Goal: Task Accomplishment & Management: Manage account settings

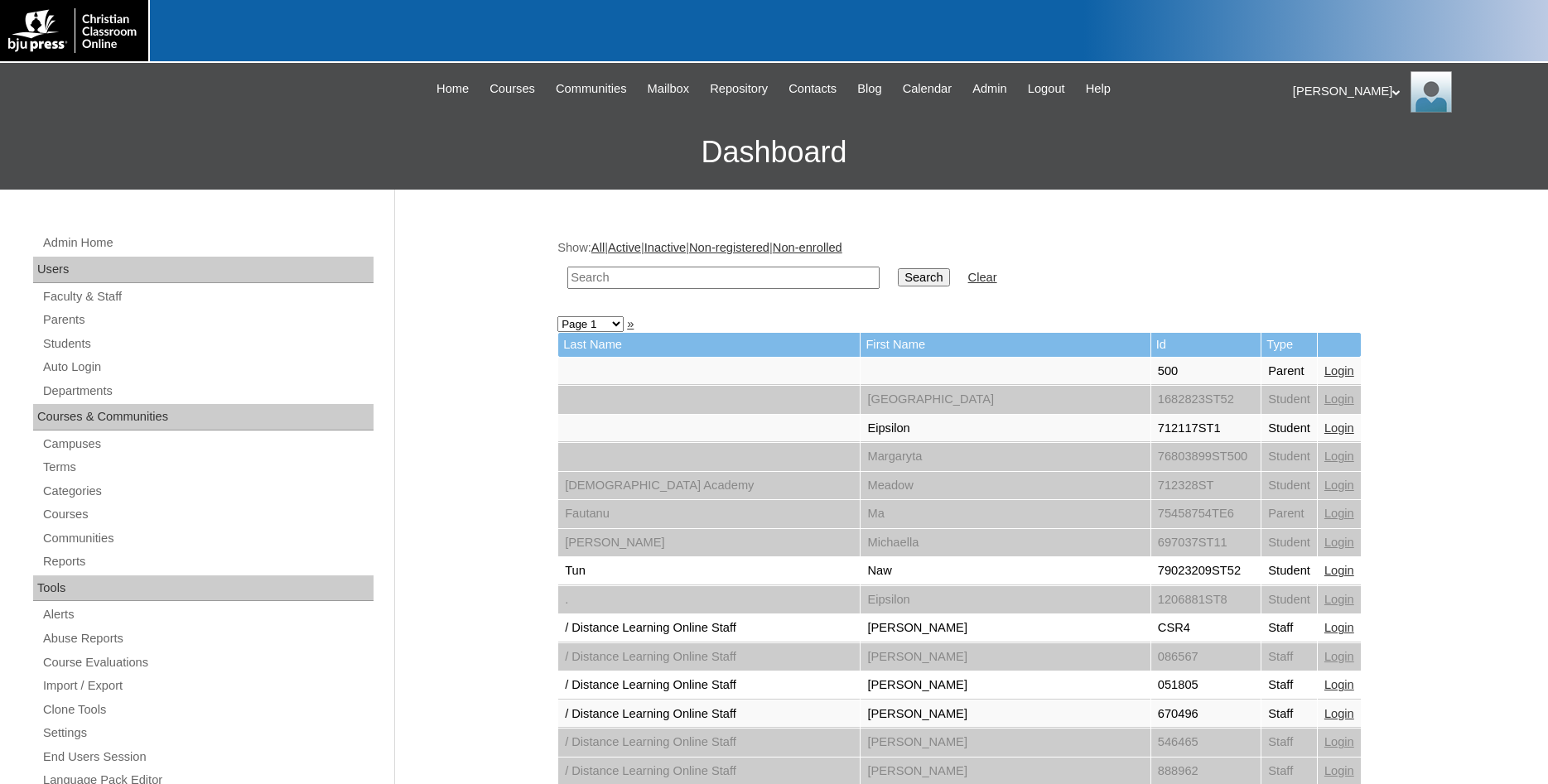
click at [782, 279] on input "text" at bounding box center [723, 278] width 312 height 23
type input "79396739"
click at [898, 268] on input "Search" at bounding box center [924, 277] width 51 height 18
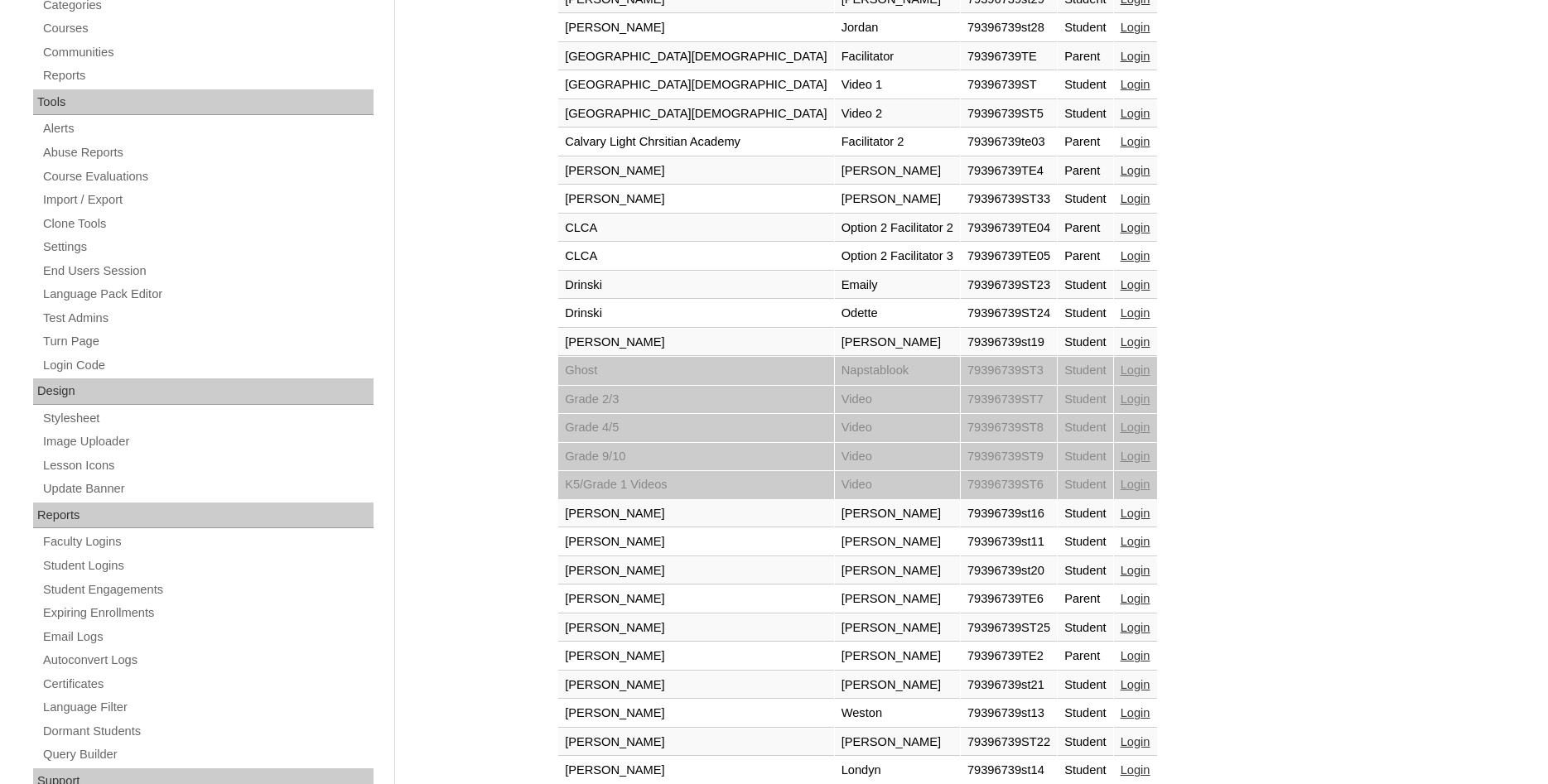
scroll to position [64, 0]
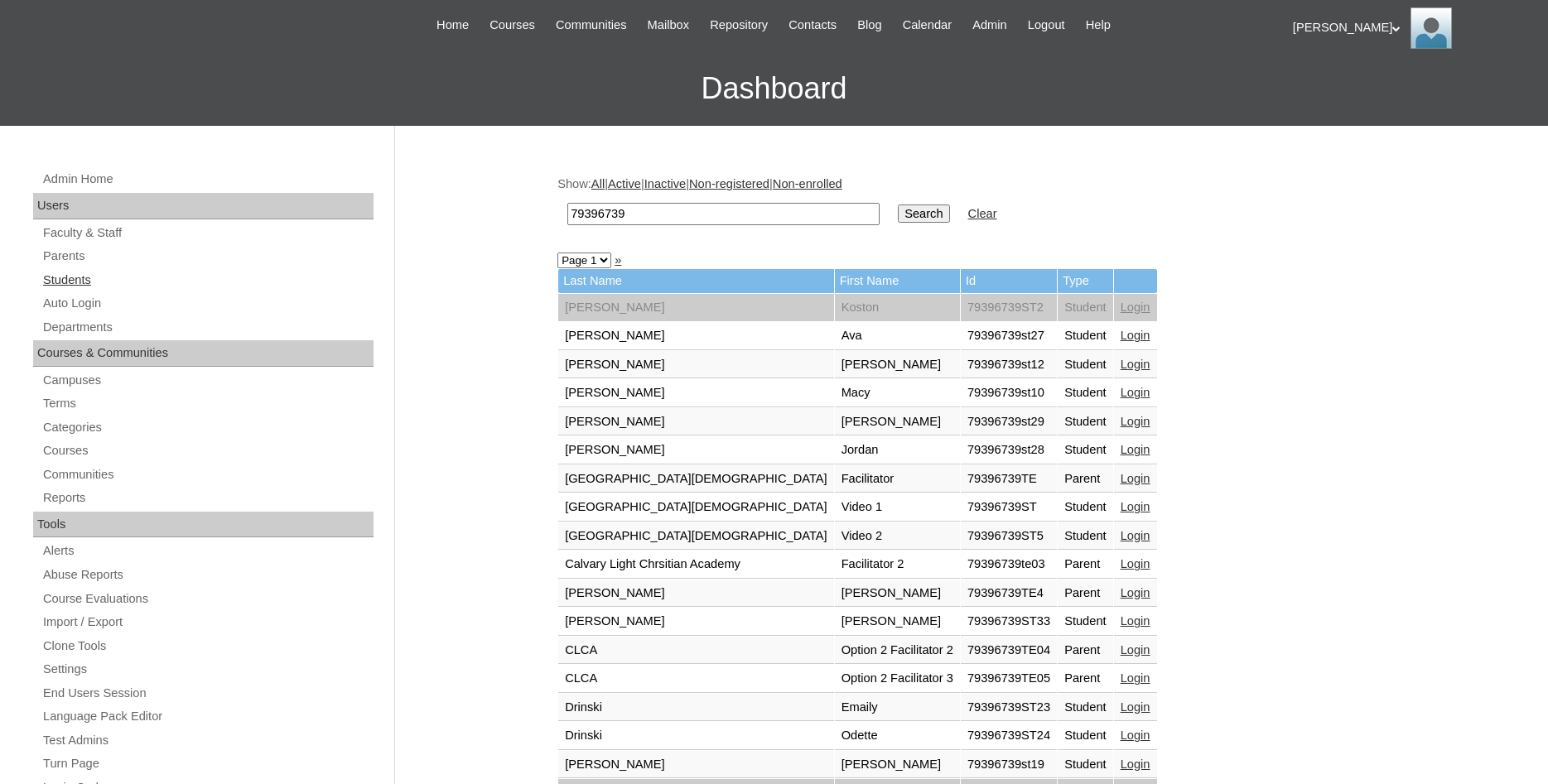
click at [75, 280] on link "Students" at bounding box center [208, 281] width 332 height 21
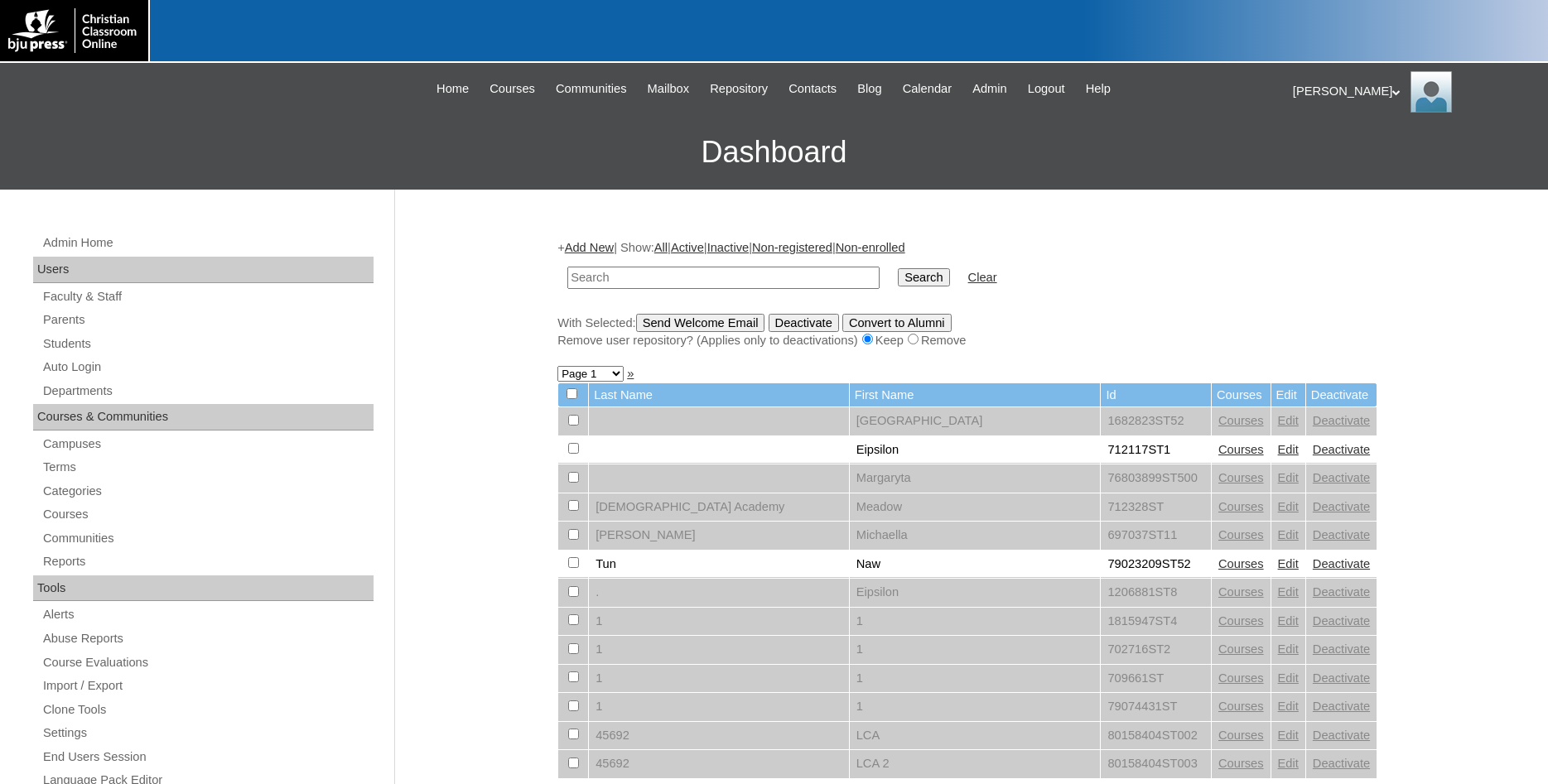
click at [765, 279] on input "text" at bounding box center [723, 278] width 312 height 23
type input "79396739"
click at [898, 268] on input "Search" at bounding box center [924, 277] width 51 height 18
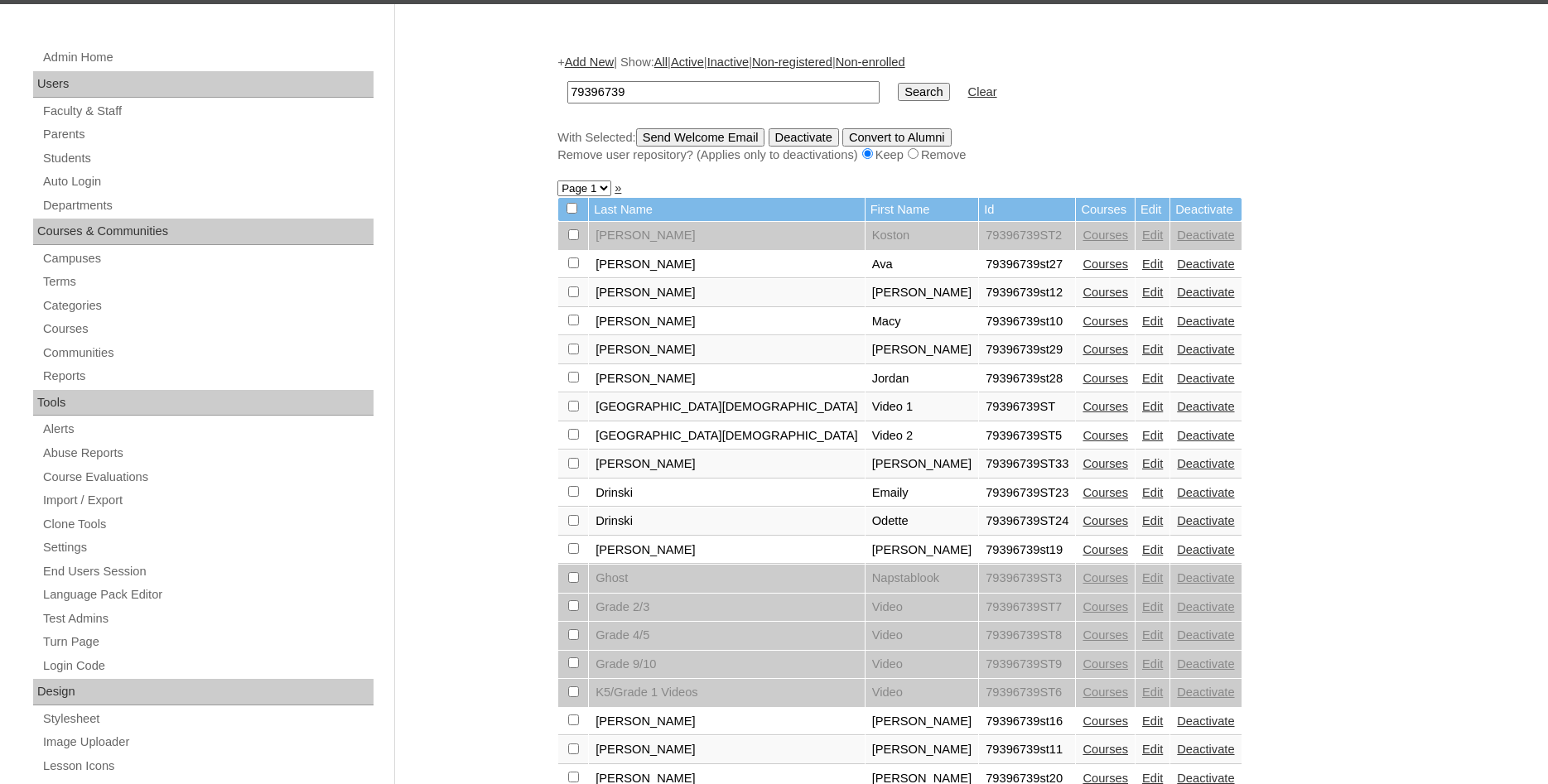
scroll to position [337, 0]
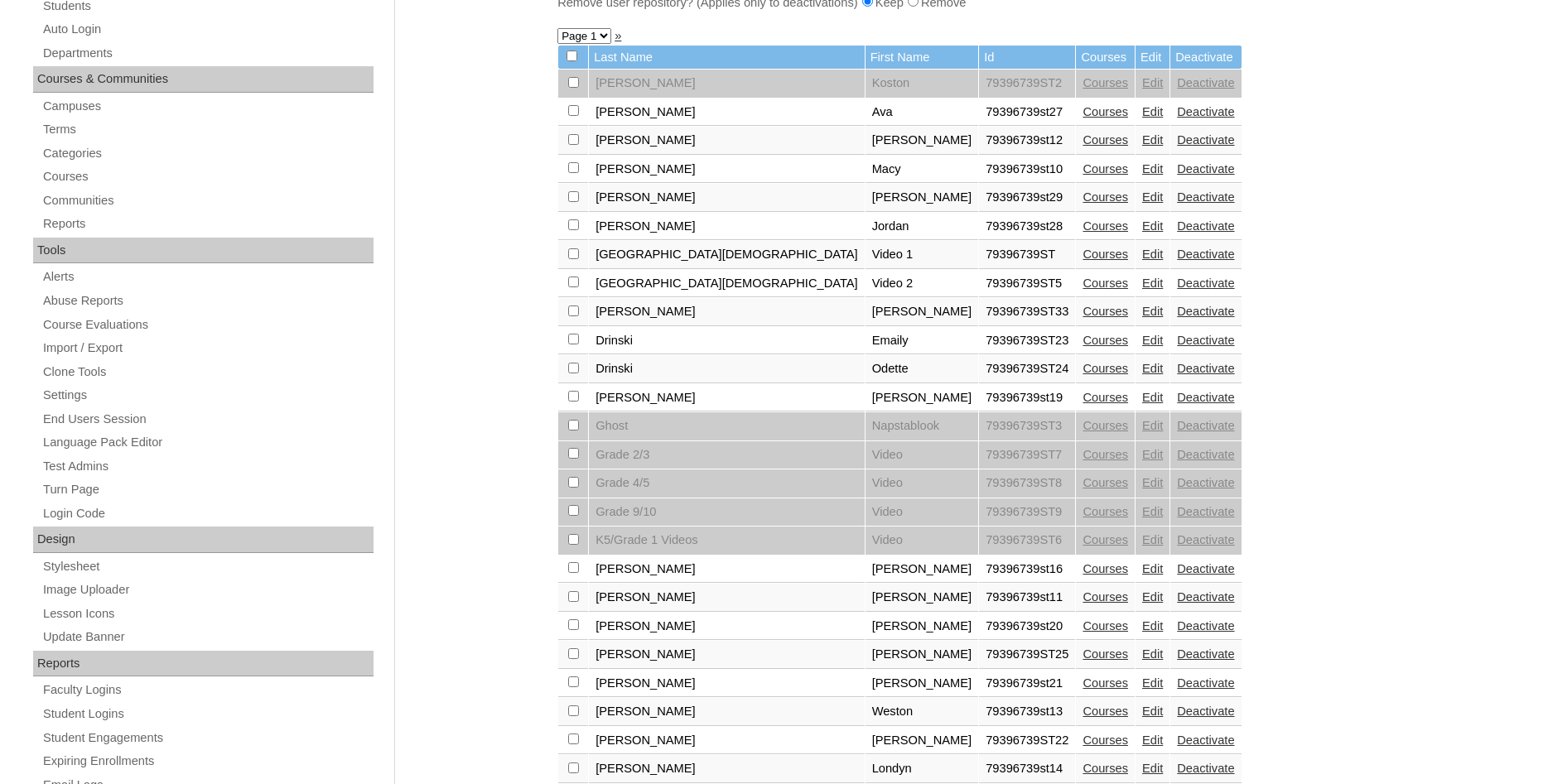
click at [1142, 404] on link "Edit" at bounding box center [1152, 397] width 21 height 13
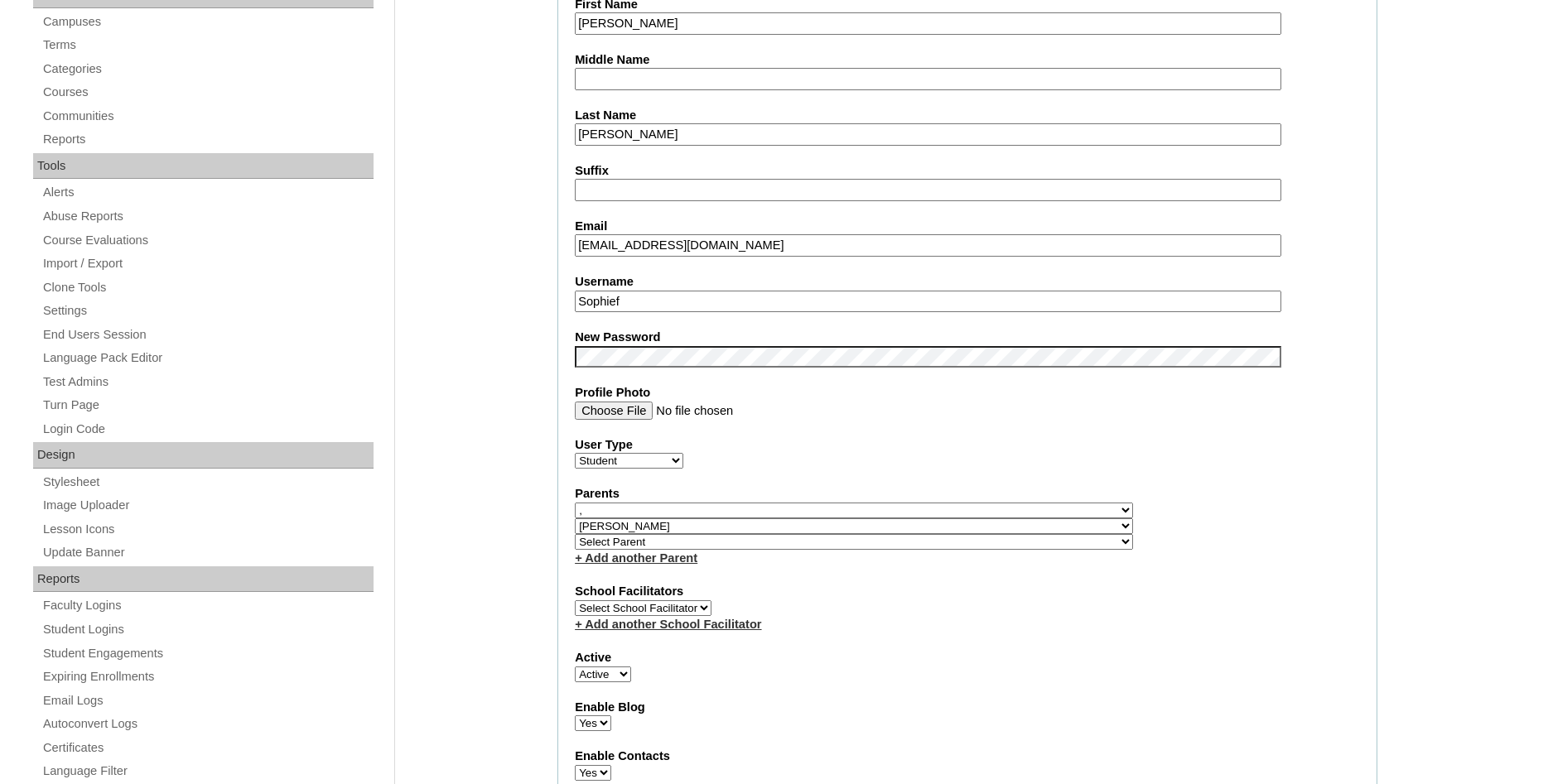
click at [937, 517] on select "Select Parent , Fautanu, Ma 1, 1 23-24 accountMorgan, Jason 6th Street Mennonit…" at bounding box center [854, 510] width 559 height 16
drag, startPoint x: 1379, startPoint y: 384, endPoint x: 1358, endPoint y: 384, distance: 21.0
click at [938, 514] on select "Select Parent , Fautanu, Ma 1, 1 23-24 accountMorgan, Jason 6th Street Mennonit…" at bounding box center [854, 510] width 559 height 16
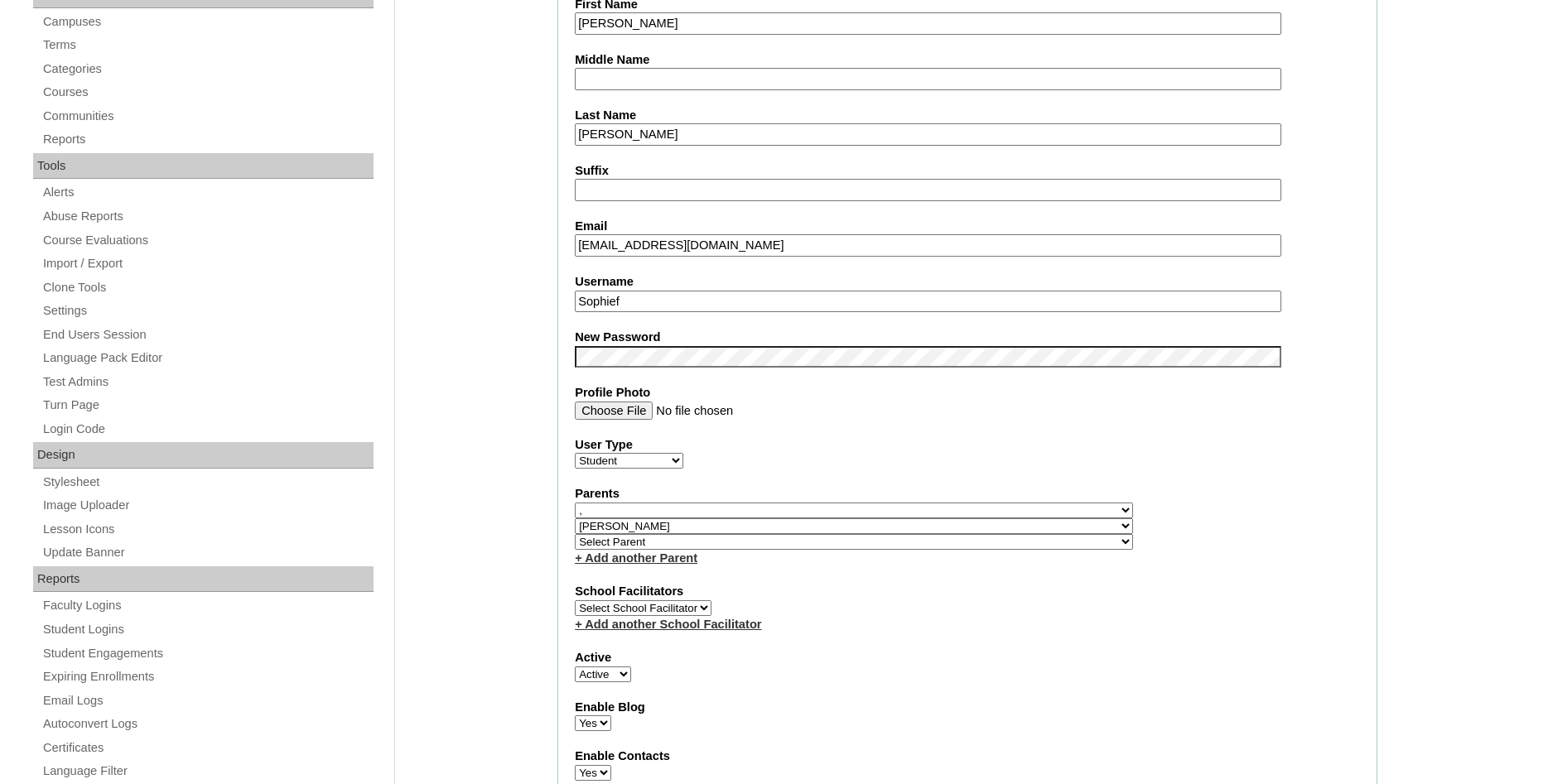
select select
click option "Select Parent" at bounding box center [0, 0] width 0 height 0
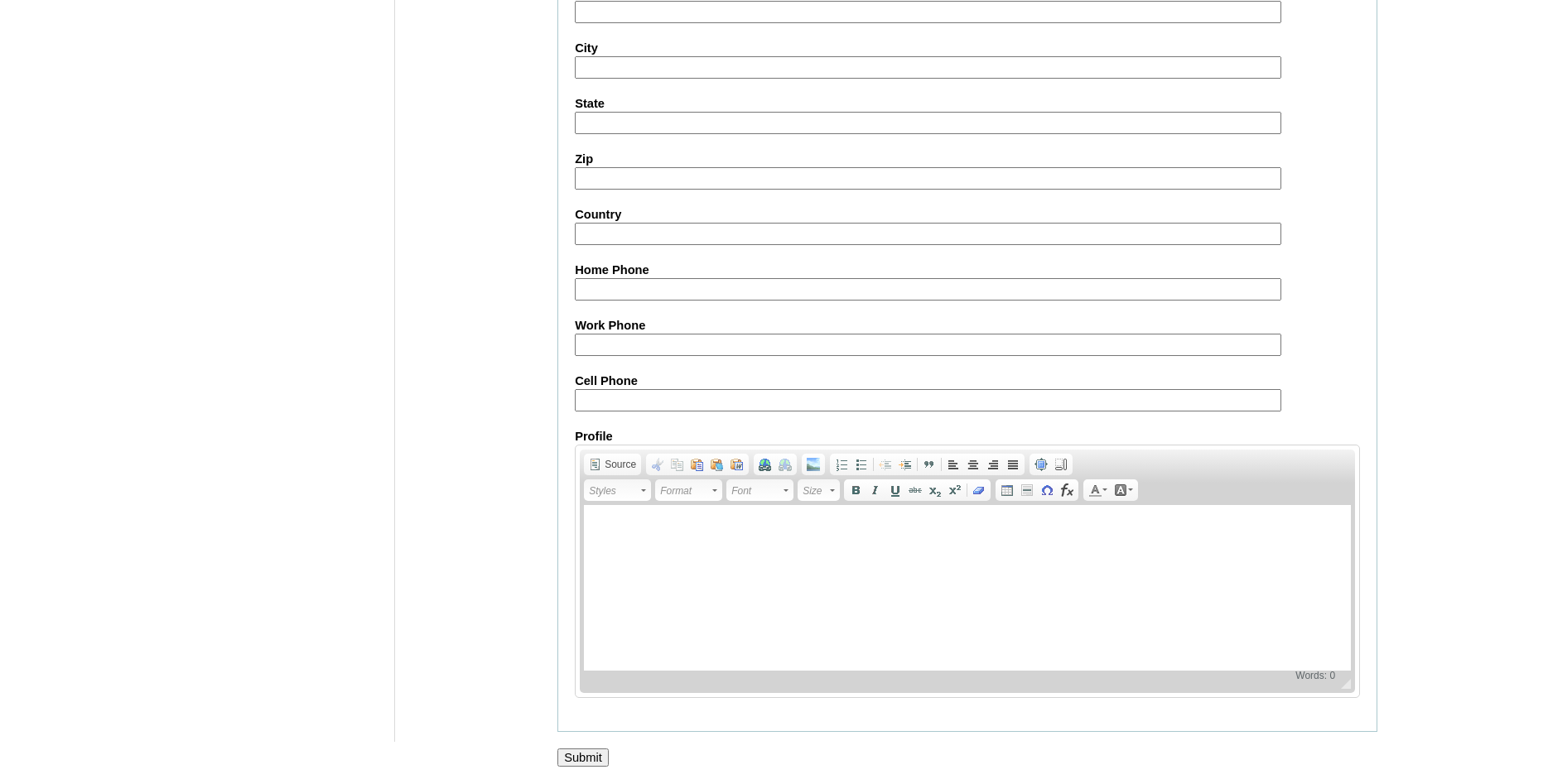
scroll to position [1786, 0]
click at [588, 756] on input "Submit" at bounding box center [583, 757] width 51 height 18
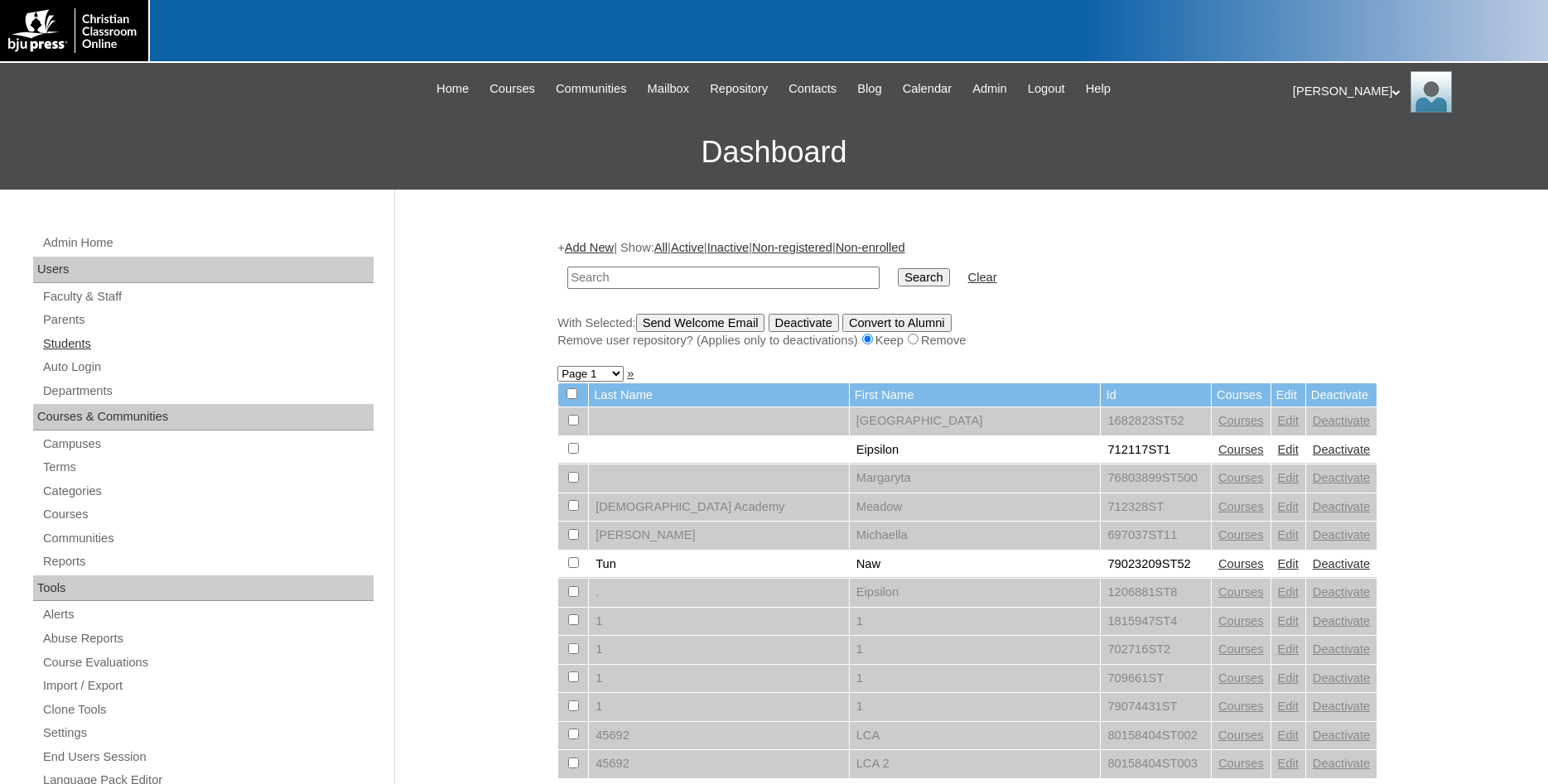
click at [62, 345] on link "Students" at bounding box center [208, 344] width 332 height 21
click at [723, 280] on input "text" at bounding box center [723, 278] width 312 height 23
type input "Foser"
click at [898, 268] on input "Search" at bounding box center [924, 277] width 51 height 18
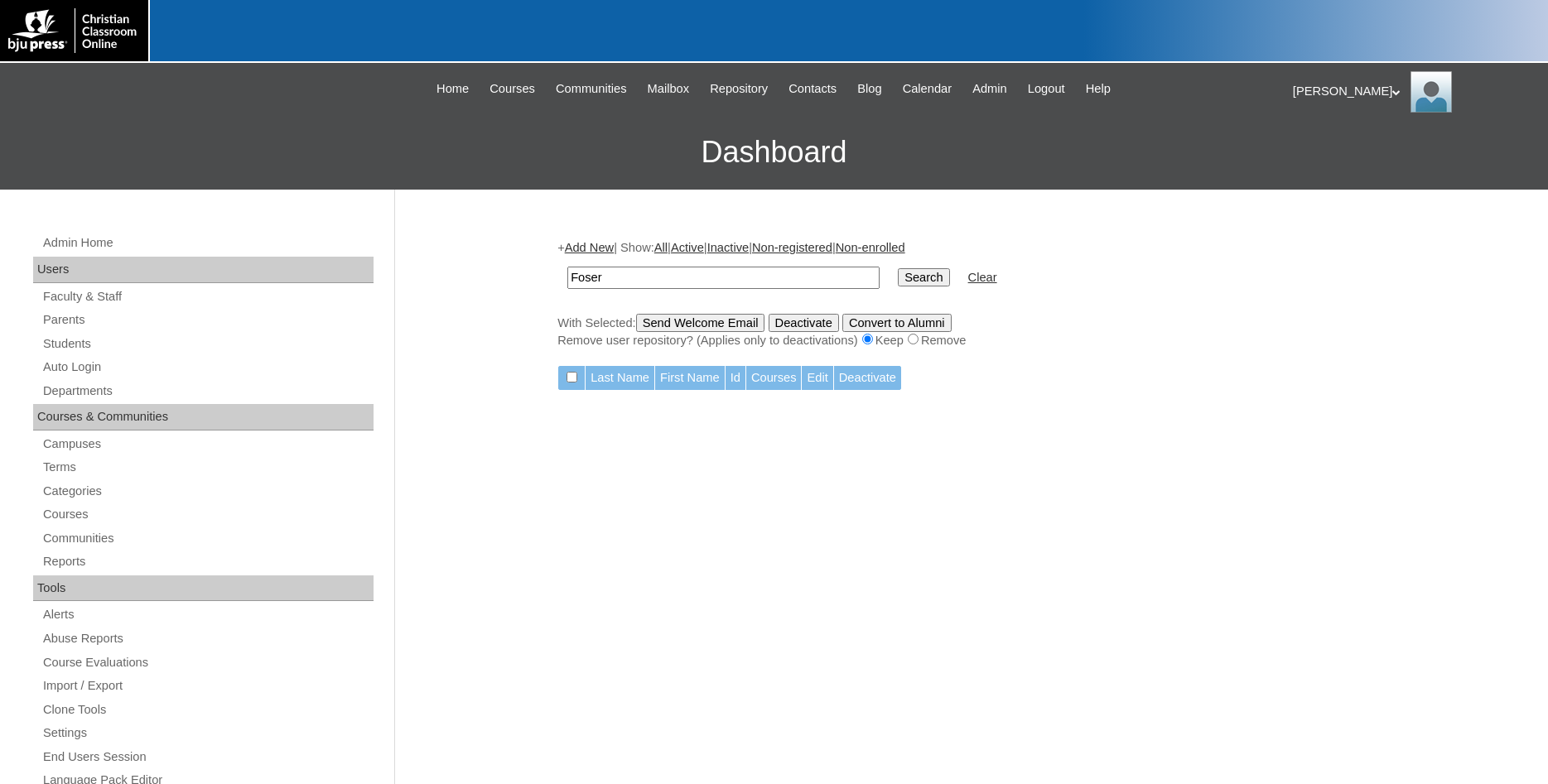
click at [723, 280] on input "Foser" at bounding box center [723, 278] width 312 height 23
type input "[PERSON_NAME]"
click at [898, 268] on input "Search" at bounding box center [924, 277] width 51 height 18
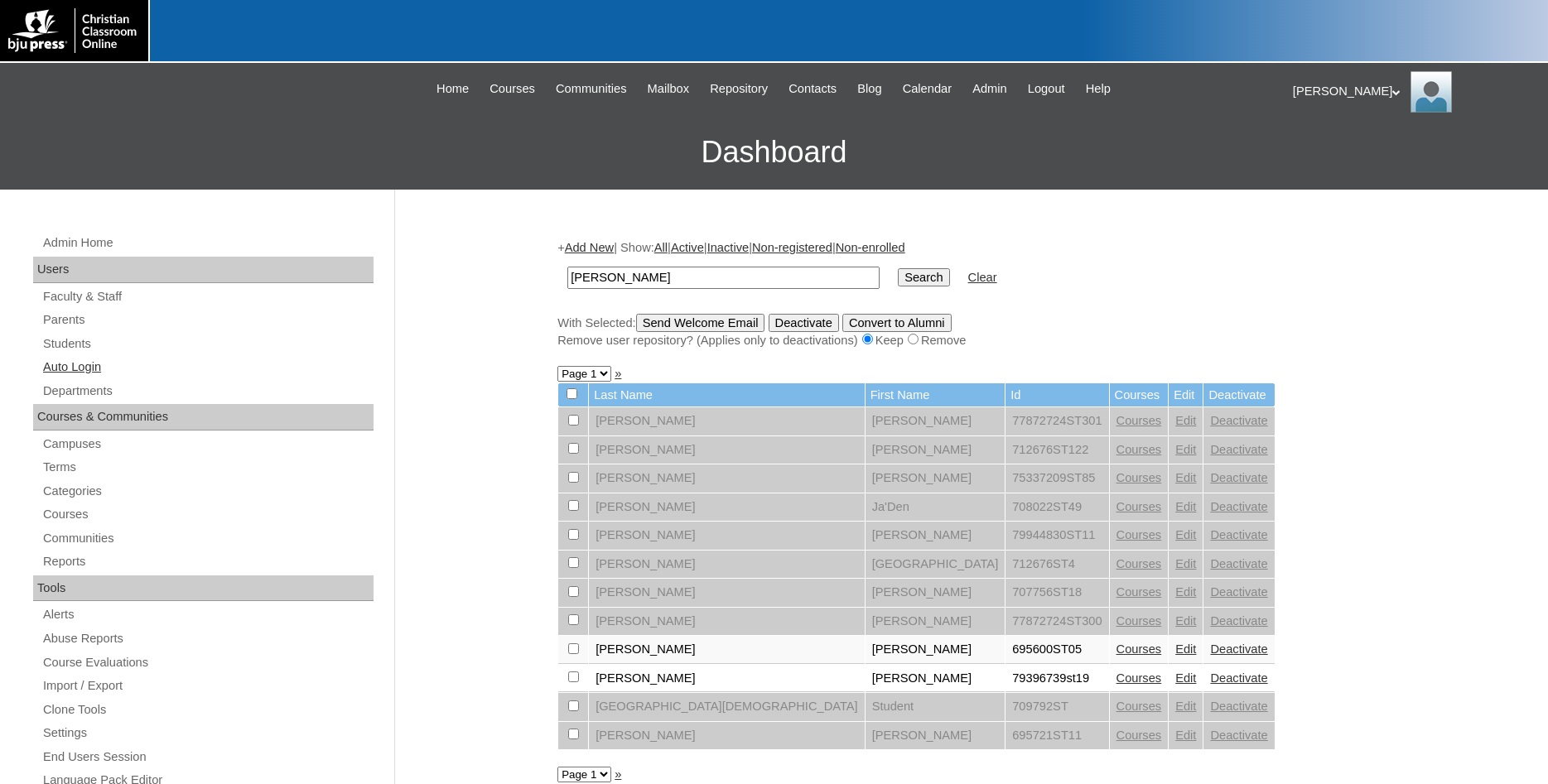
click at [95, 366] on link "Auto Login" at bounding box center [208, 367] width 332 height 21
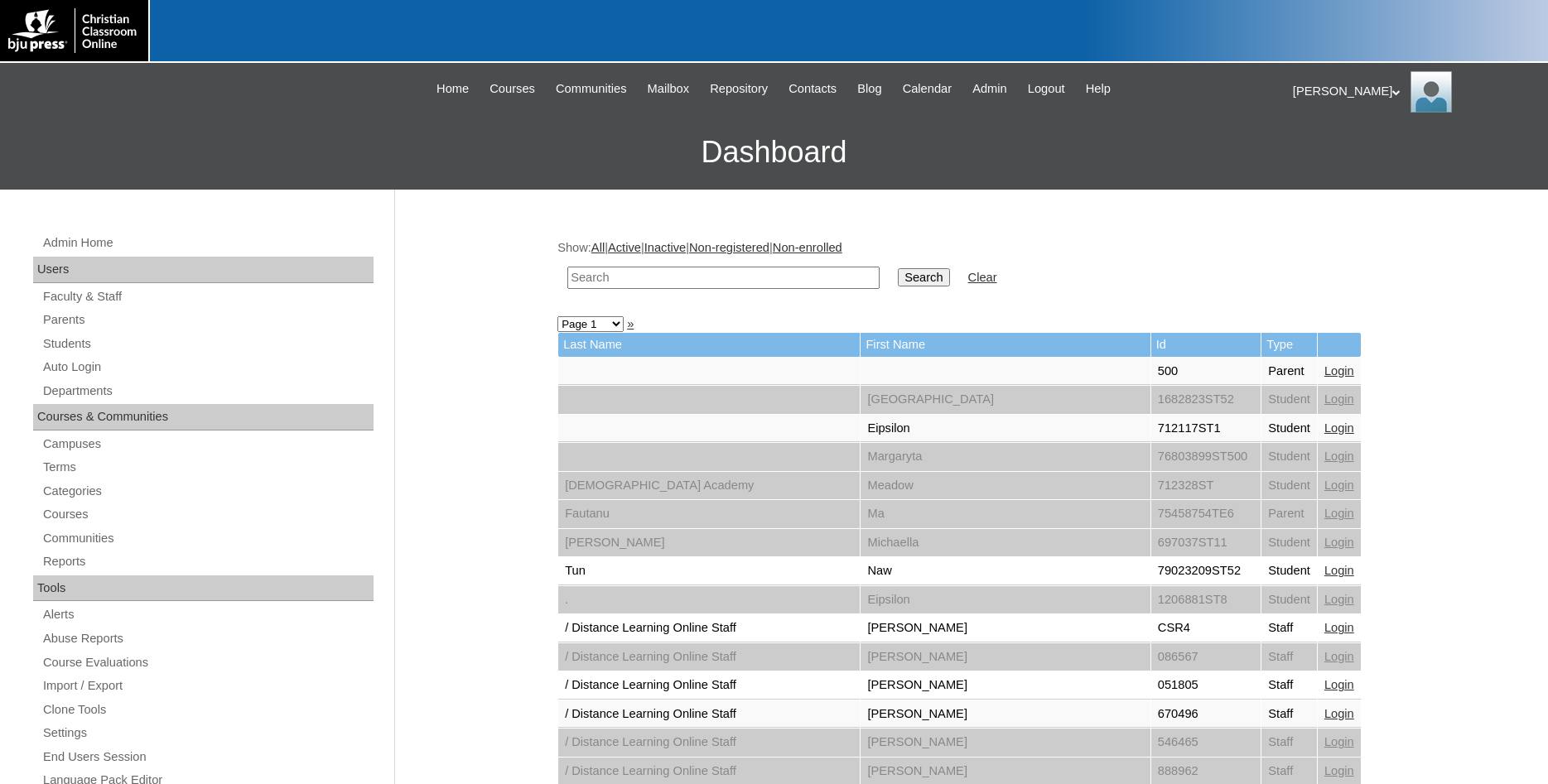
click at [710, 278] on input "text" at bounding box center [723, 278] width 312 height 23
type input "Foster"
click at [898, 268] on input "Search" at bounding box center [924, 277] width 51 height 18
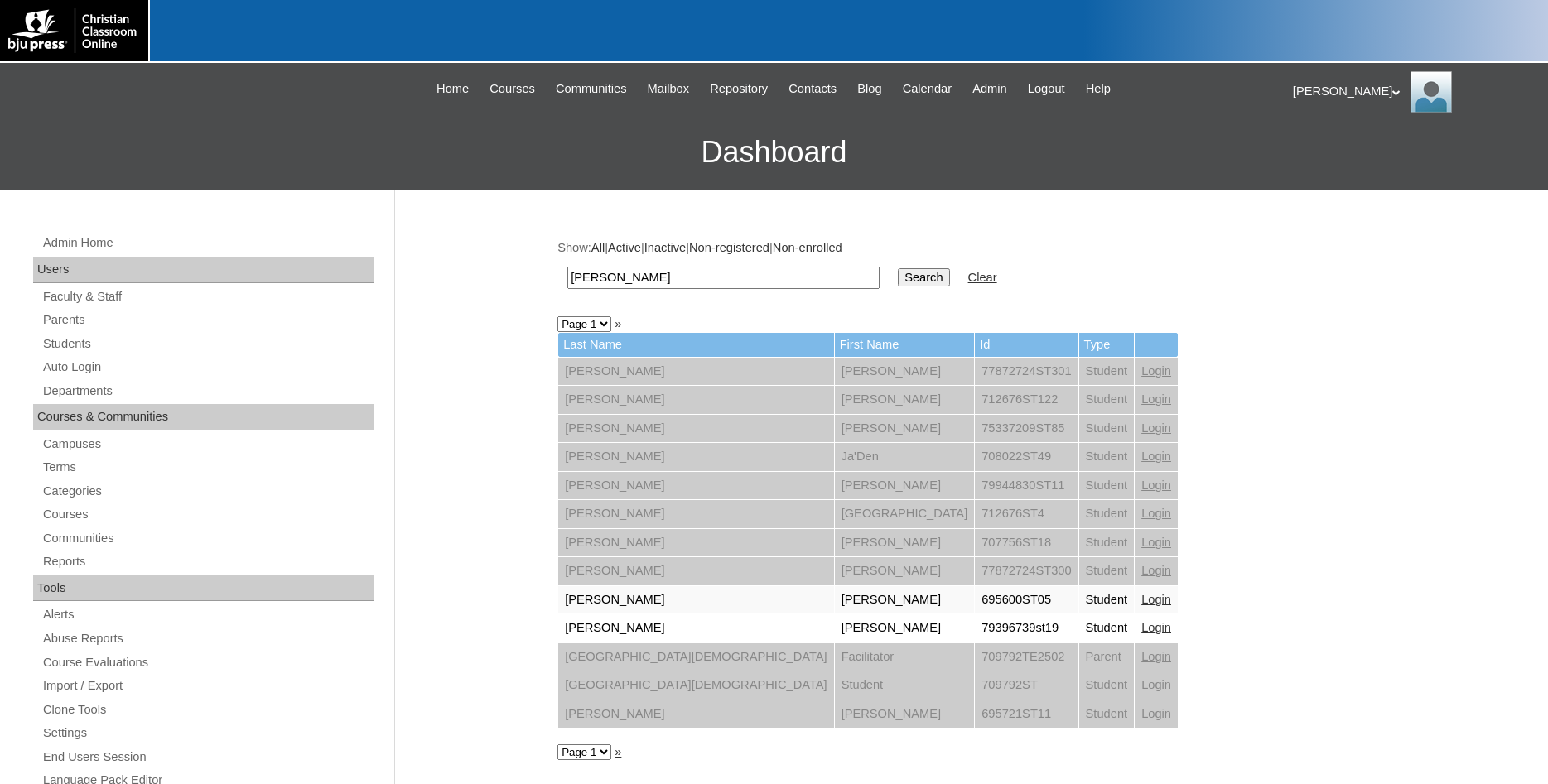
click at [1141, 631] on link "Login" at bounding box center [1155, 628] width 29 height 13
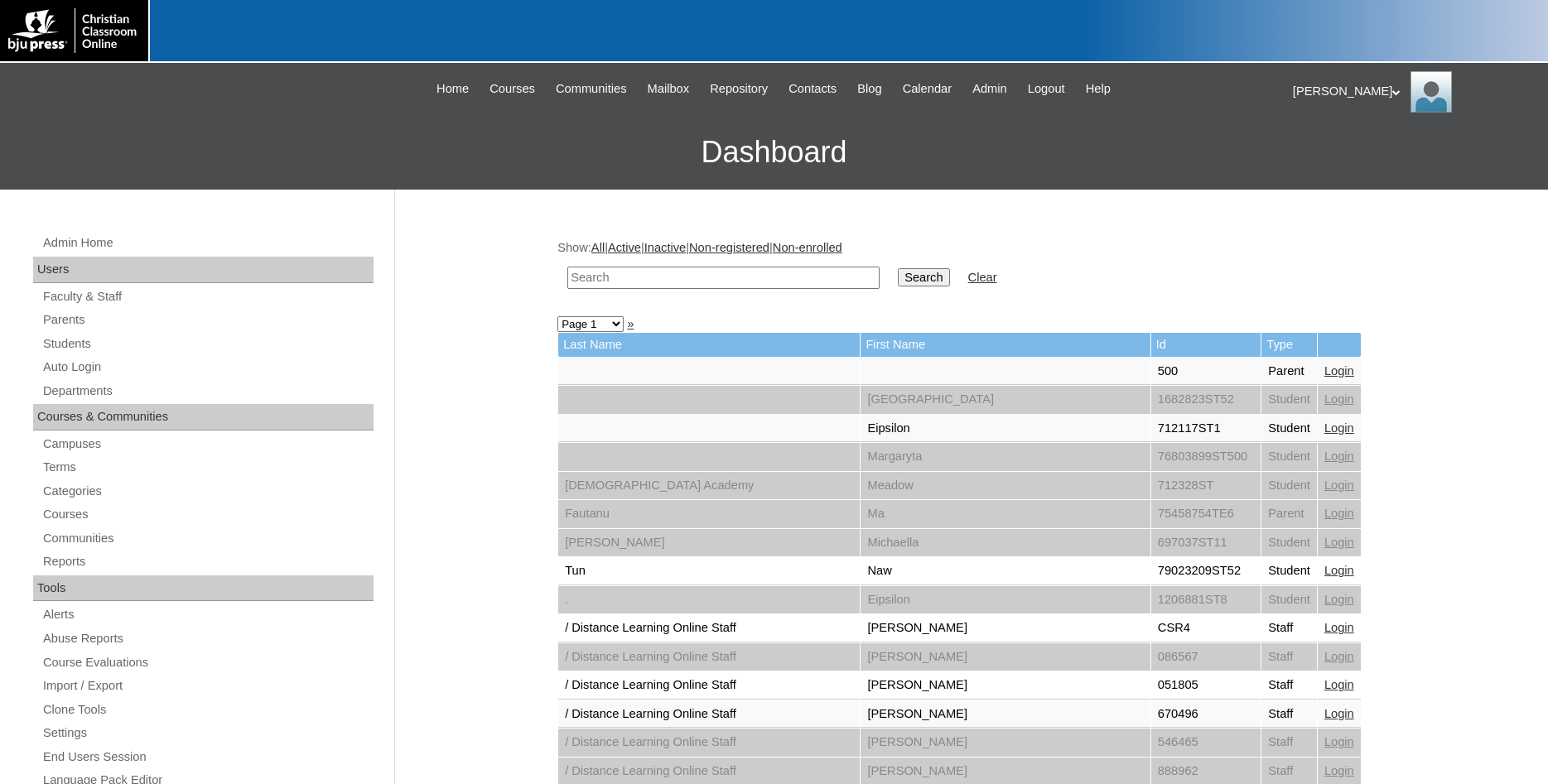
click at [771, 283] on input "text" at bounding box center [723, 278] width 312 height 23
type input "79396739"
click at [898, 268] on input "Search" at bounding box center [924, 277] width 51 height 18
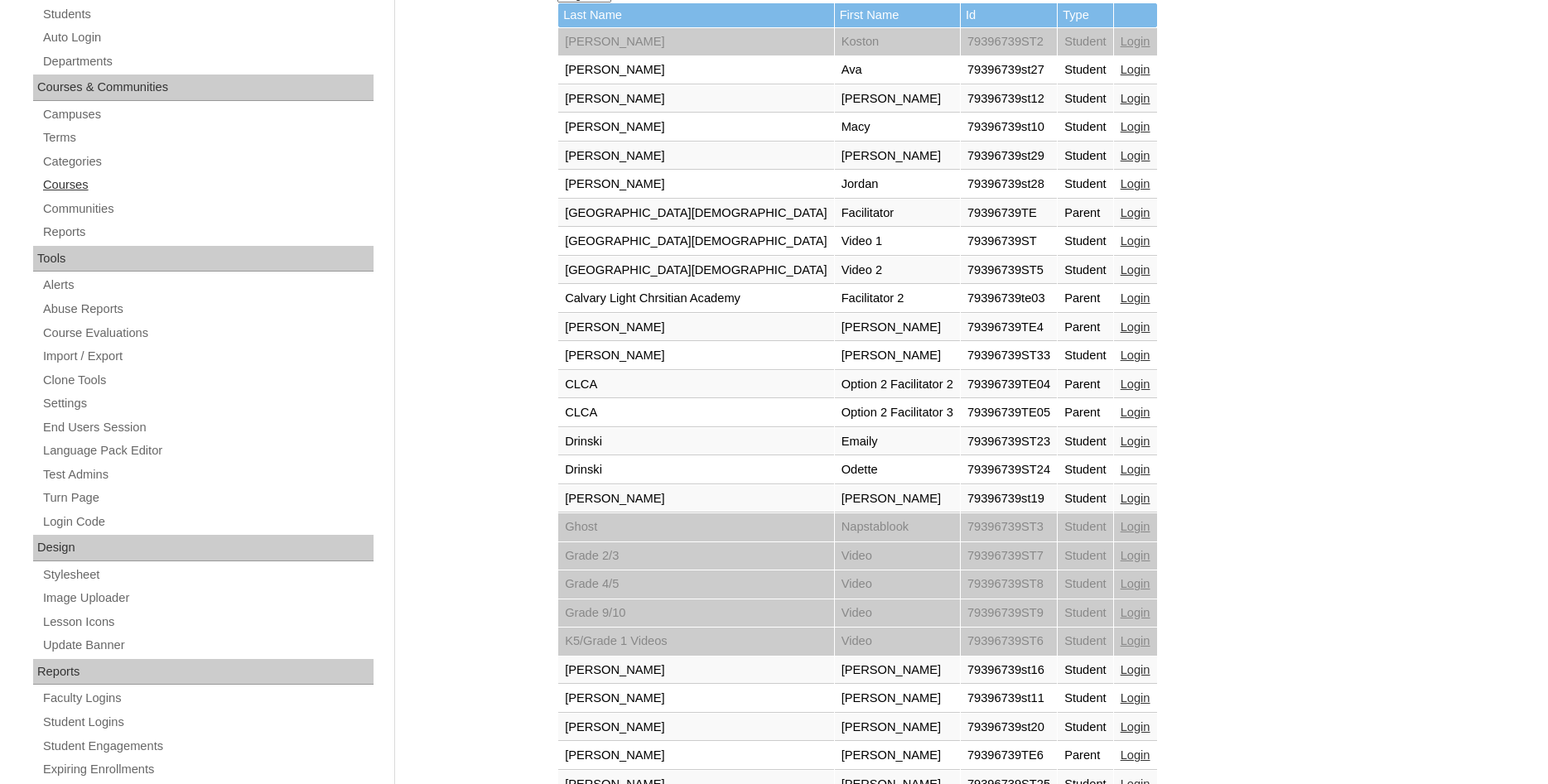
scroll to position [253, 0]
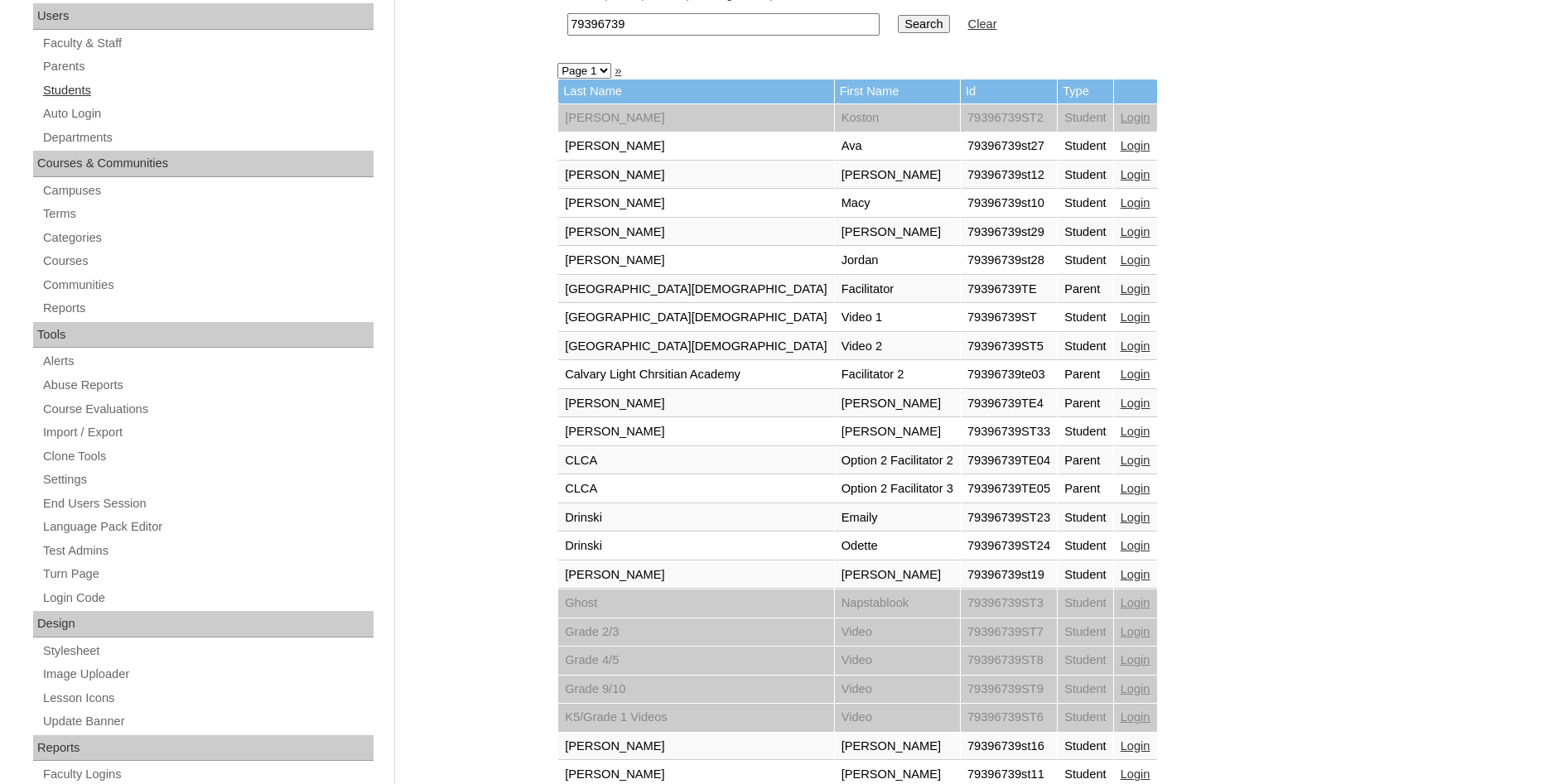
click at [82, 93] on link "Students" at bounding box center [208, 91] width 332 height 21
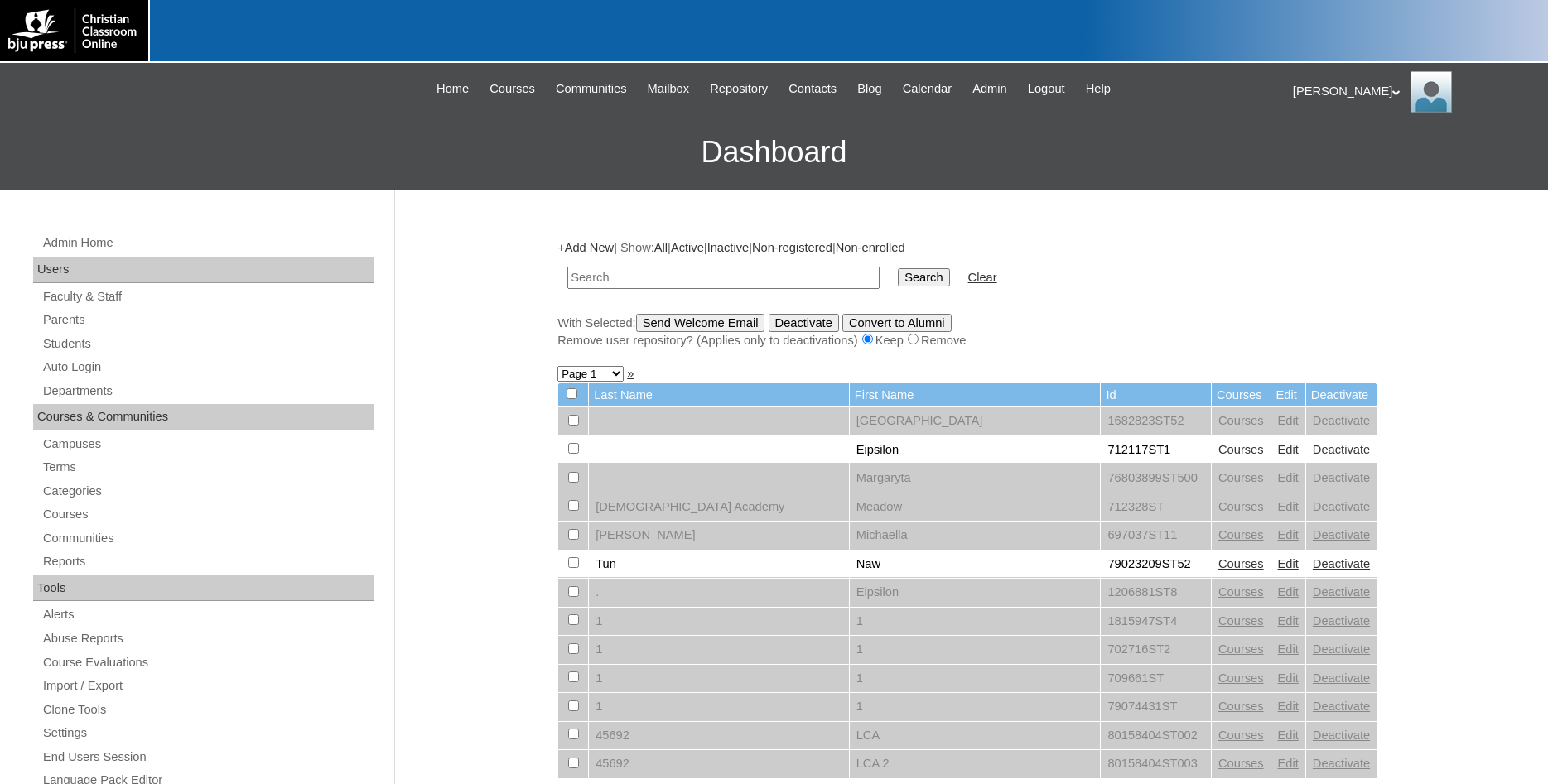
click at [728, 276] on input "text" at bounding box center [723, 278] width 312 height 23
type input "Drinski"
click at [898, 268] on input "Search" at bounding box center [924, 277] width 51 height 18
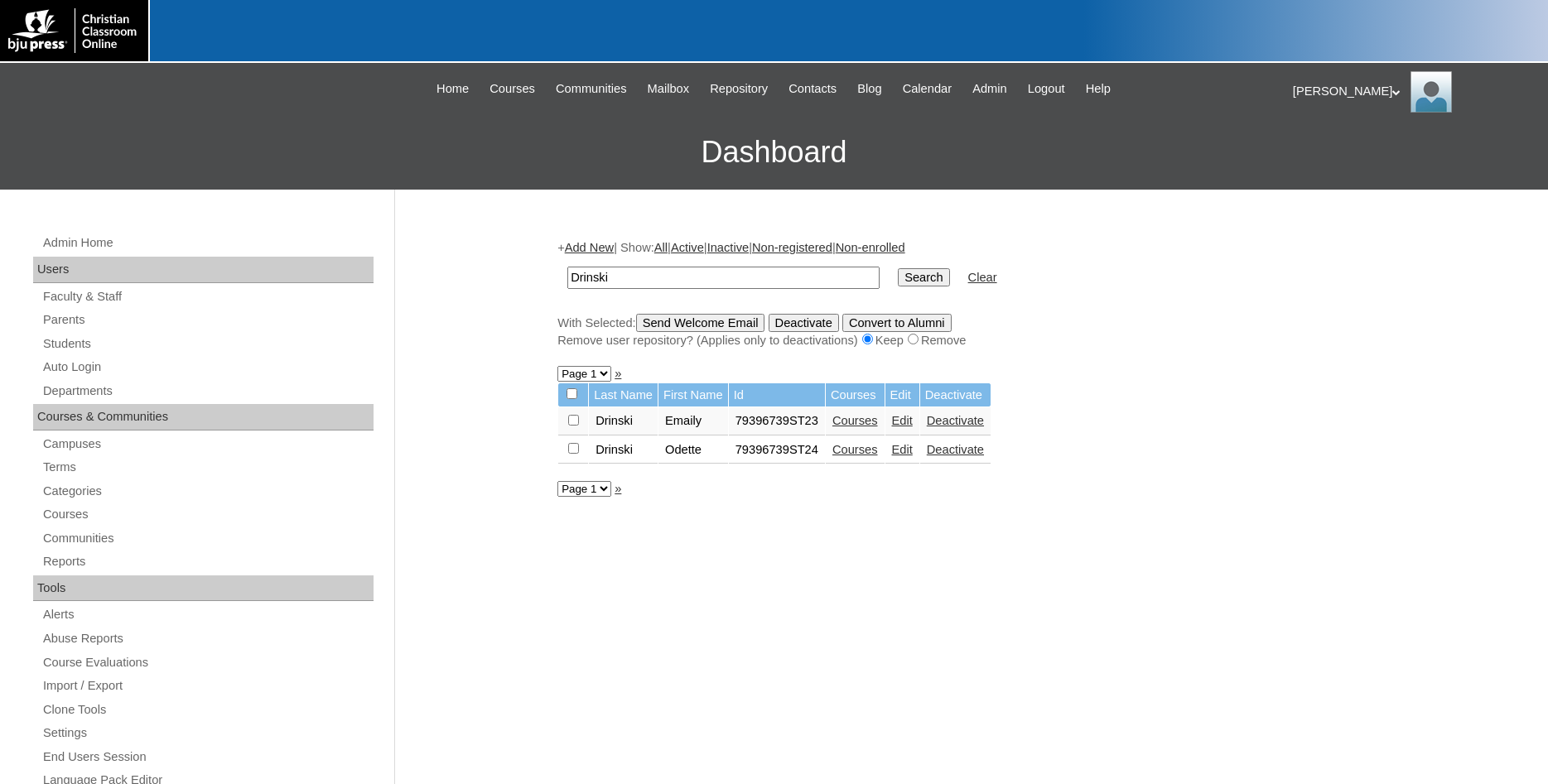
click at [855, 456] on link "Courses" at bounding box center [856, 449] width 46 height 13
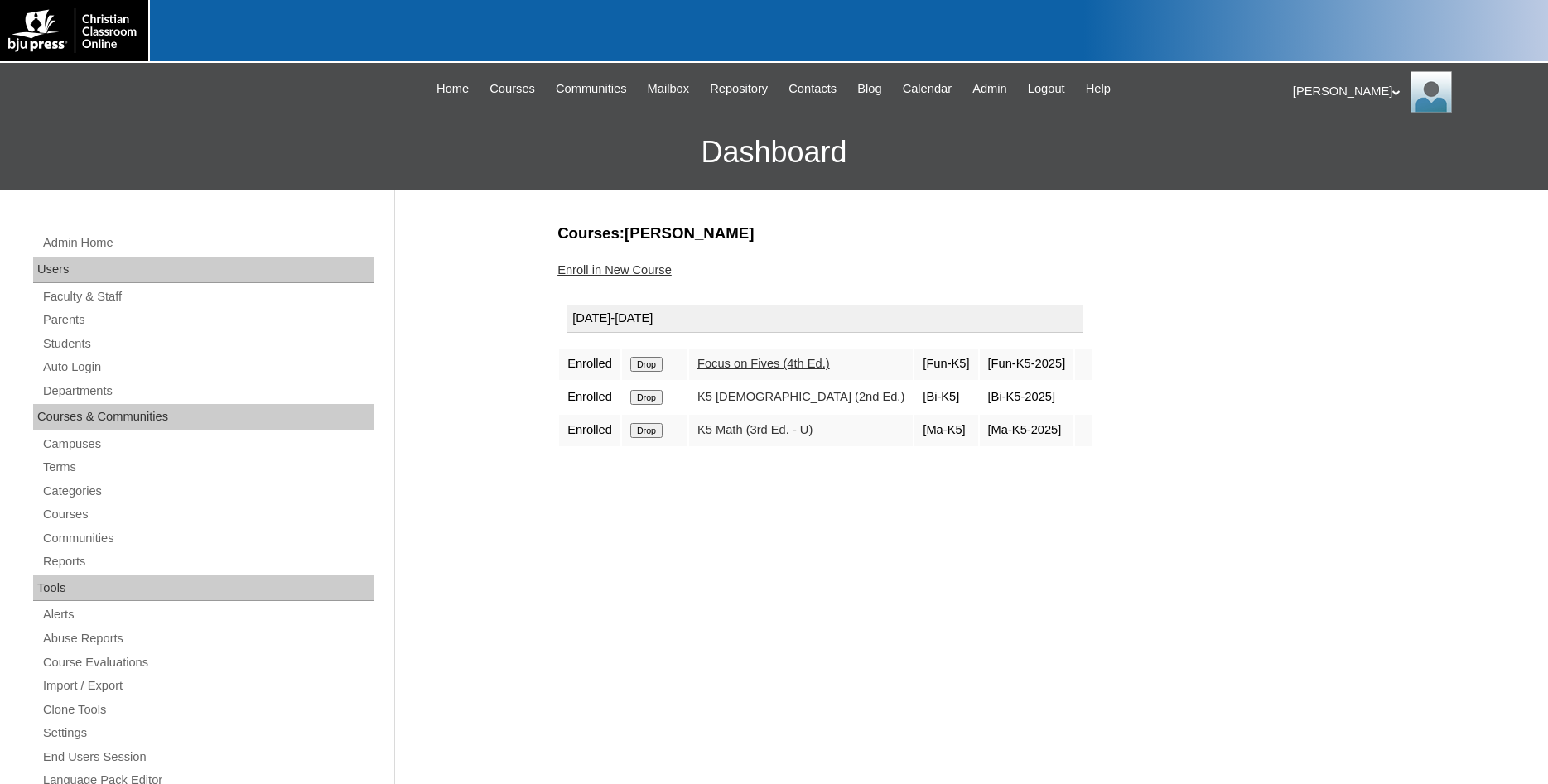
click at [301, 205] on div "Admin Home Users Faculty & Staff Parents Students Auto Login Departments Course…" at bounding box center [205, 748] width 378 height 1117
click at [88, 341] on link "Students" at bounding box center [208, 344] width 332 height 21
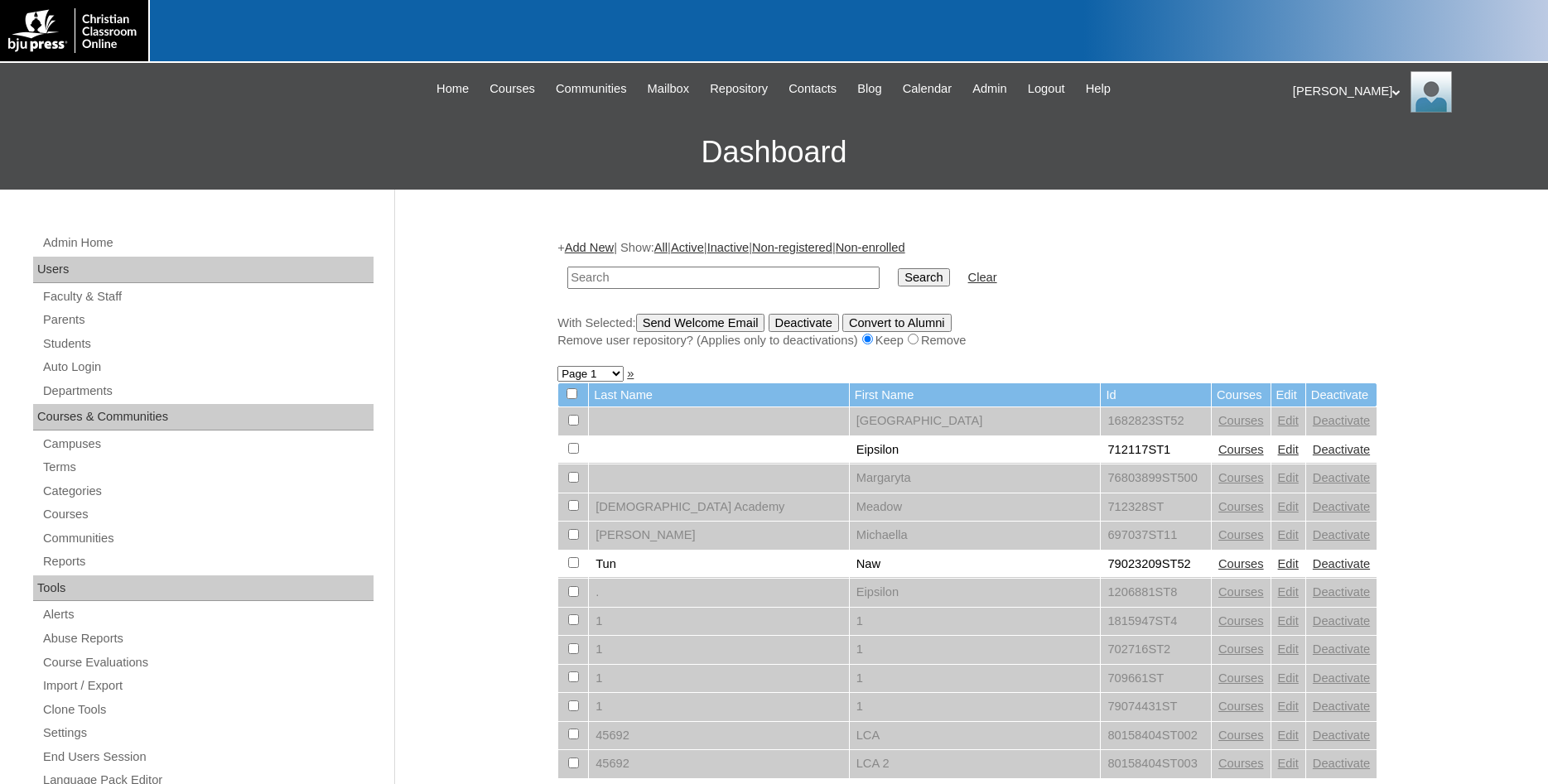
click at [681, 277] on input "text" at bounding box center [723, 278] width 312 height 23
type input "Drinski"
click at [898, 268] on input "Search" at bounding box center [924, 277] width 51 height 18
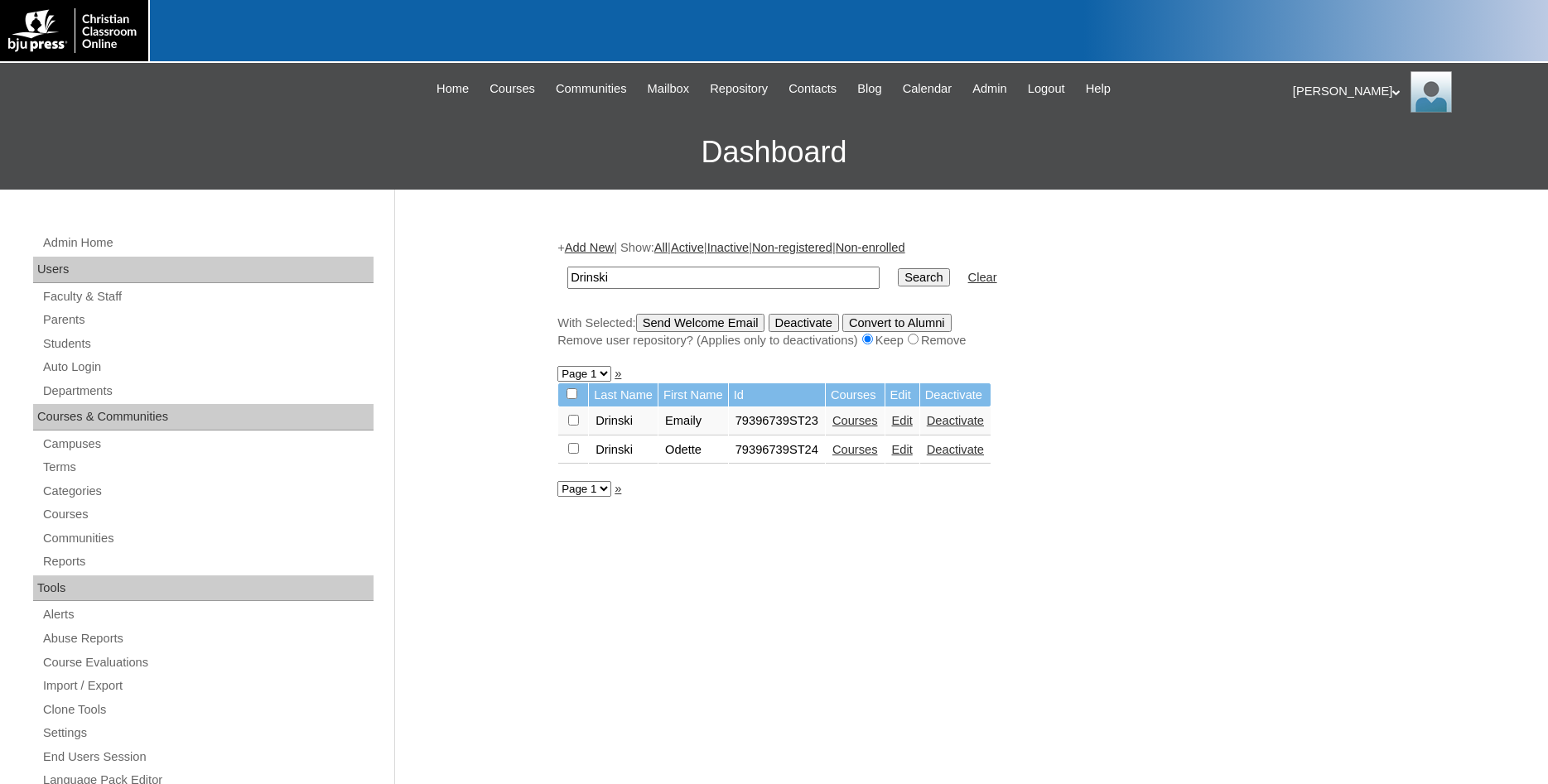
click at [867, 456] on link "Courses" at bounding box center [856, 449] width 46 height 13
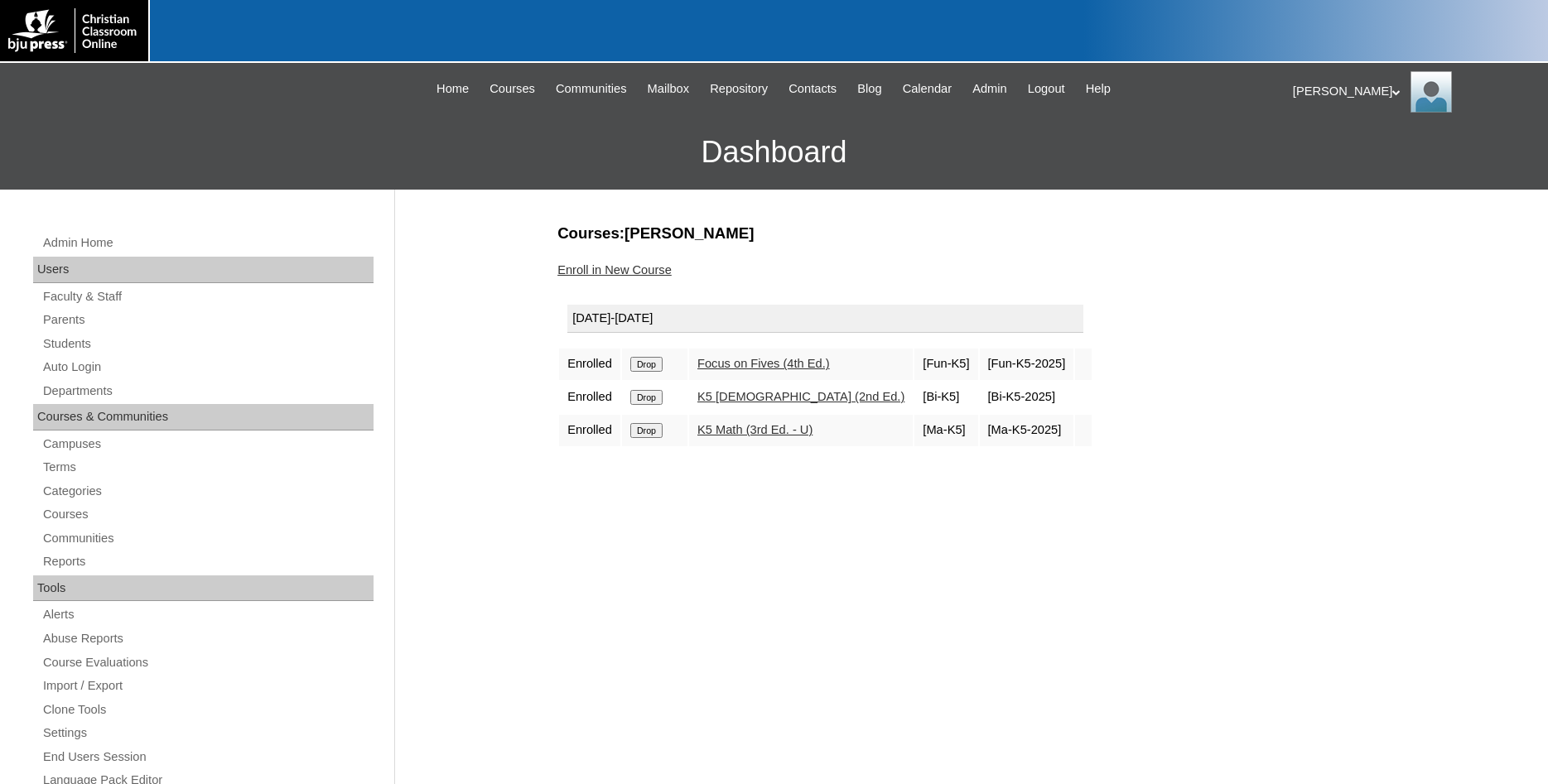
click at [629, 271] on link "Enroll in New Course" at bounding box center [615, 270] width 115 height 13
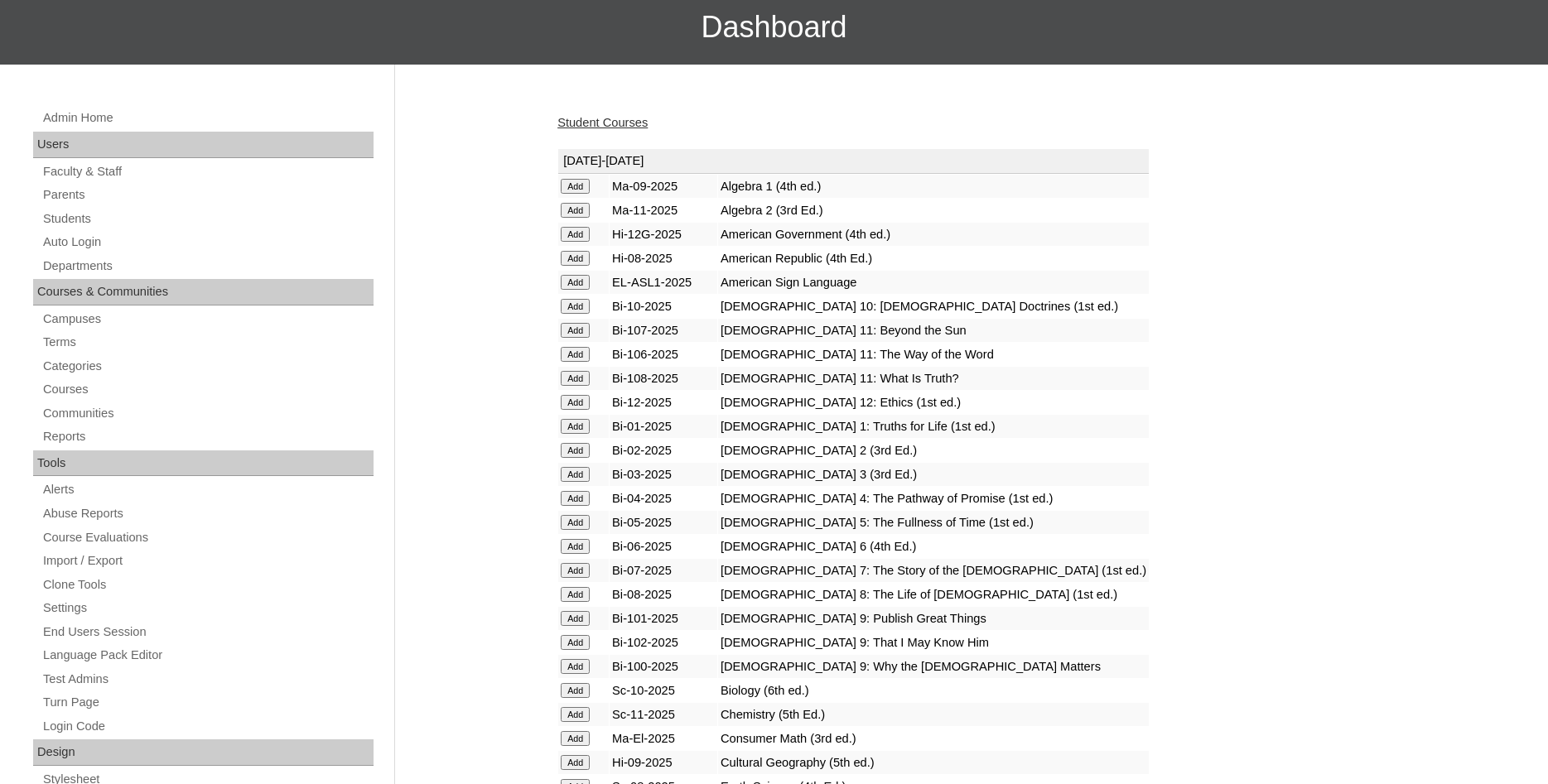
scroll to position [169, 0]
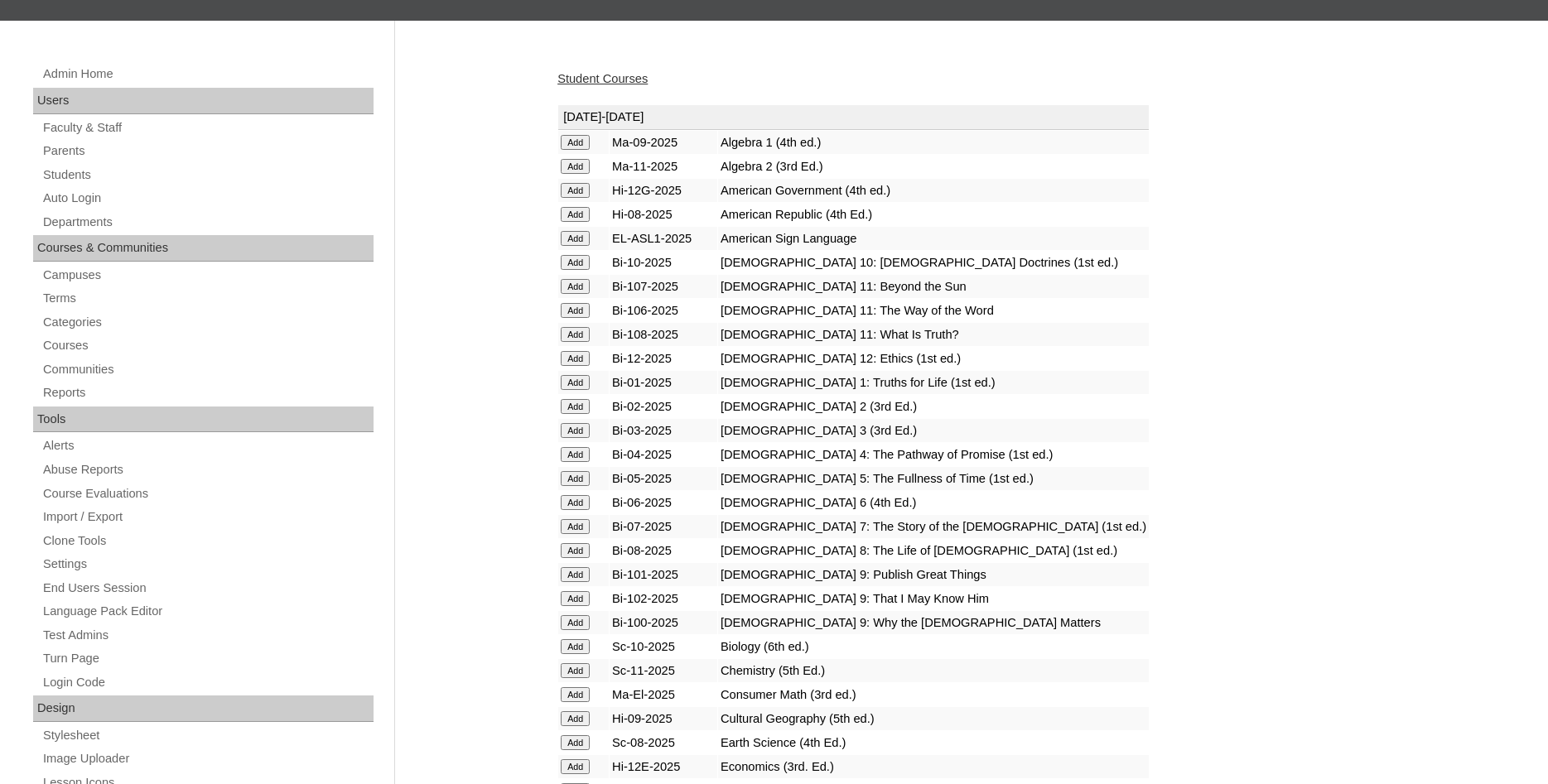
click at [580, 390] on input "Add" at bounding box center [575, 383] width 29 height 15
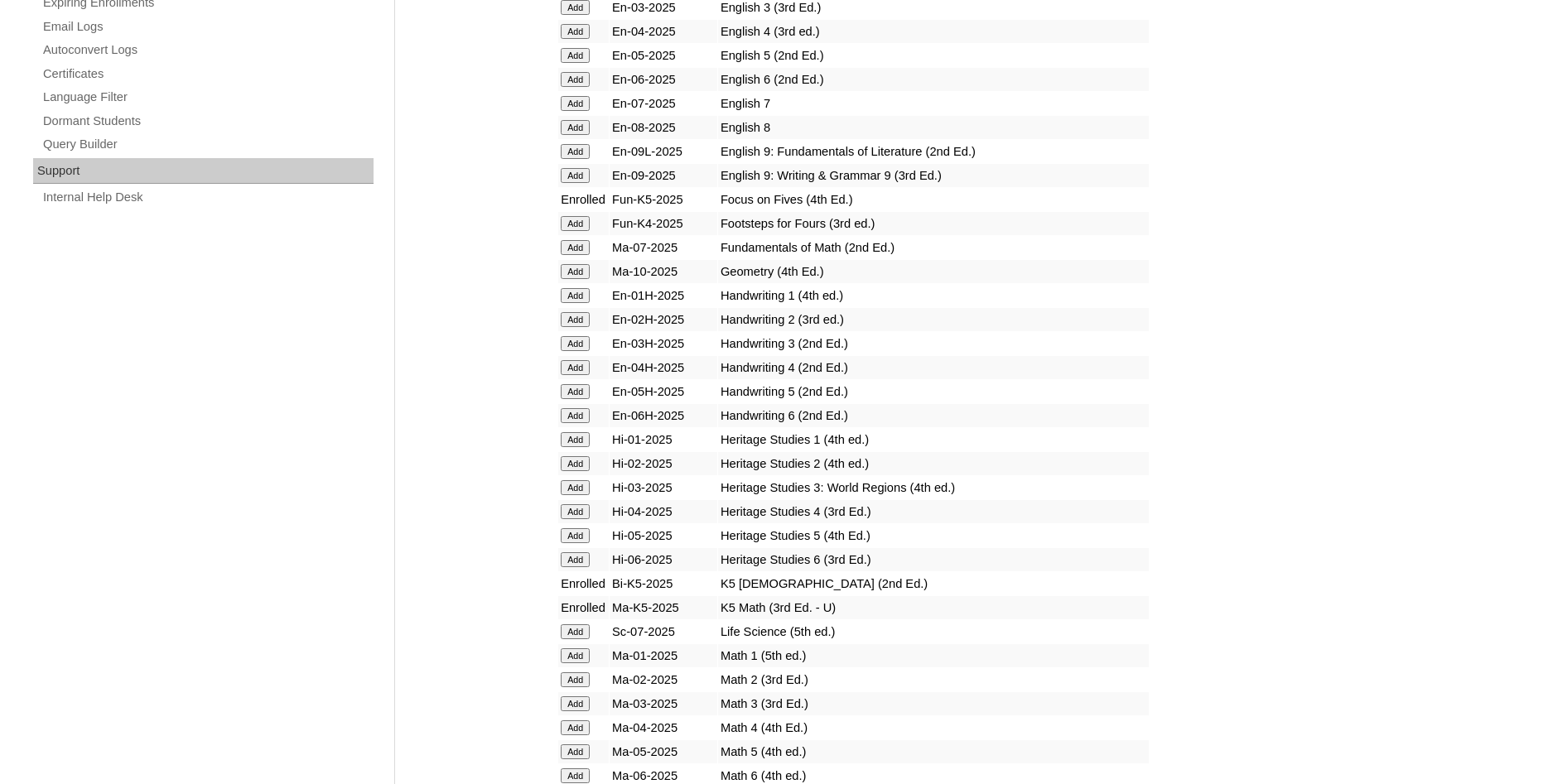
scroll to position [1098, 0]
click at [572, 301] on input "Add" at bounding box center [575, 294] width 29 height 15
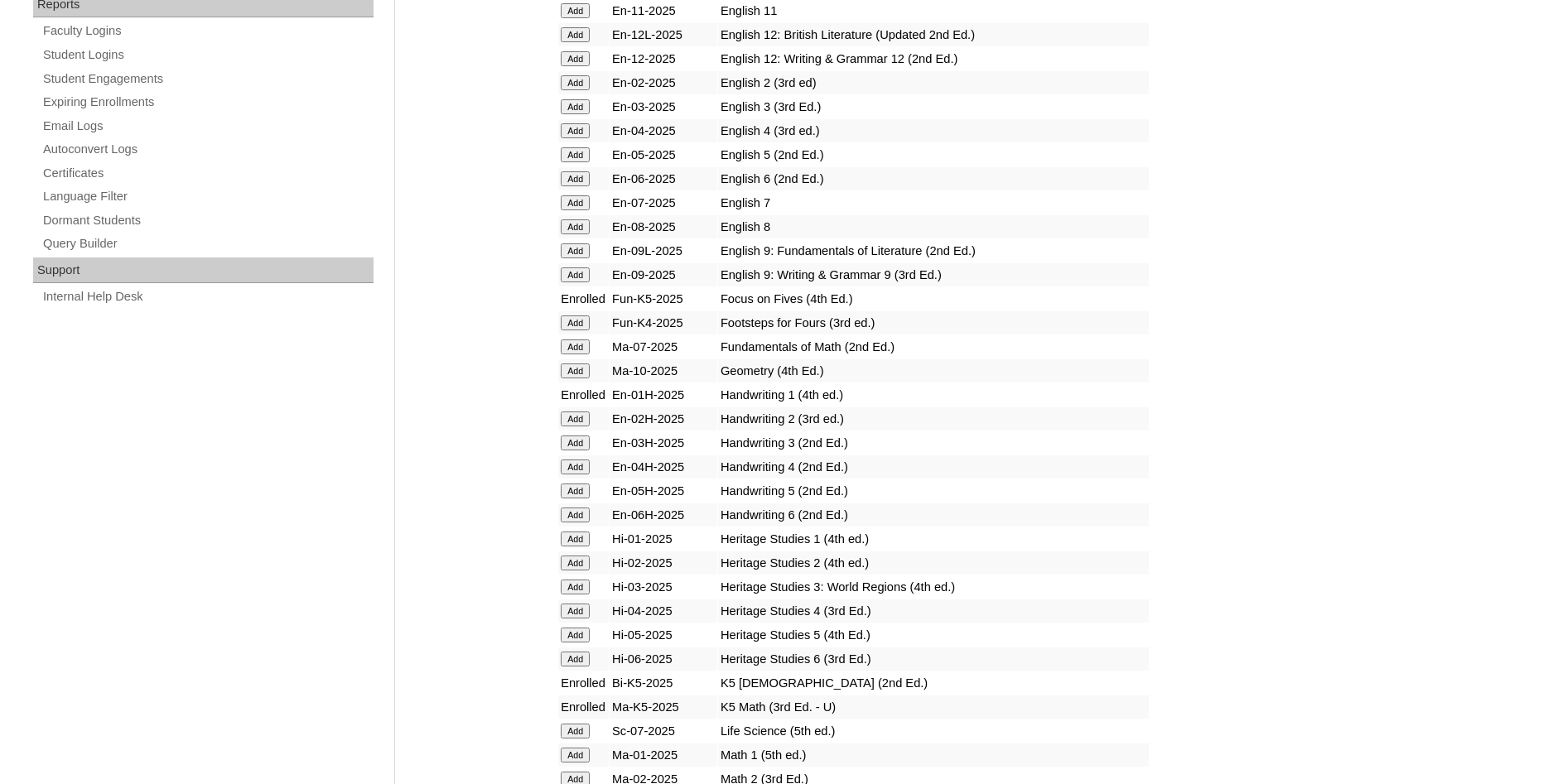
scroll to position [1182, 0]
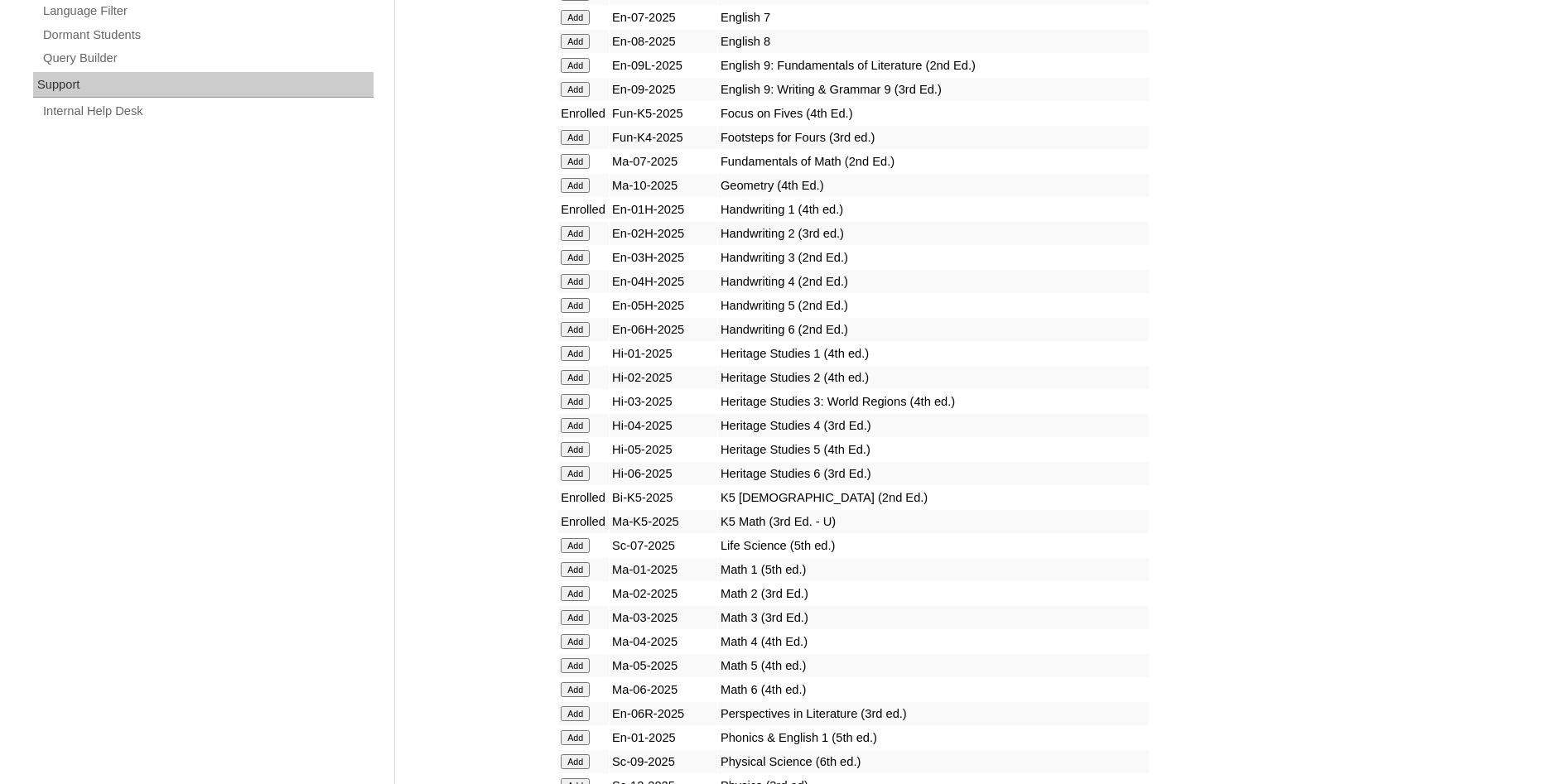
click at [566, 361] on input "Add" at bounding box center [575, 354] width 29 height 15
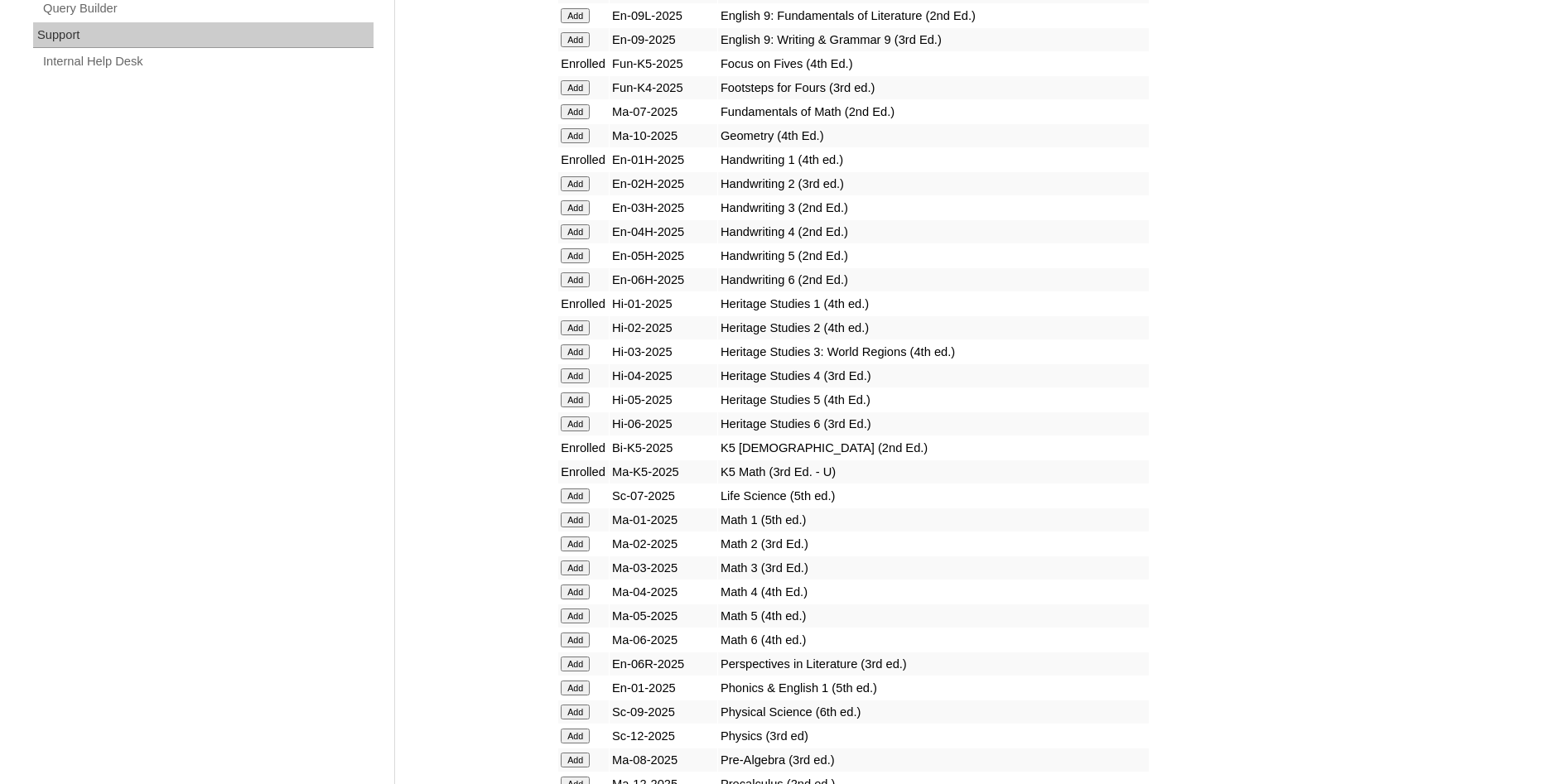
scroll to position [1267, 0]
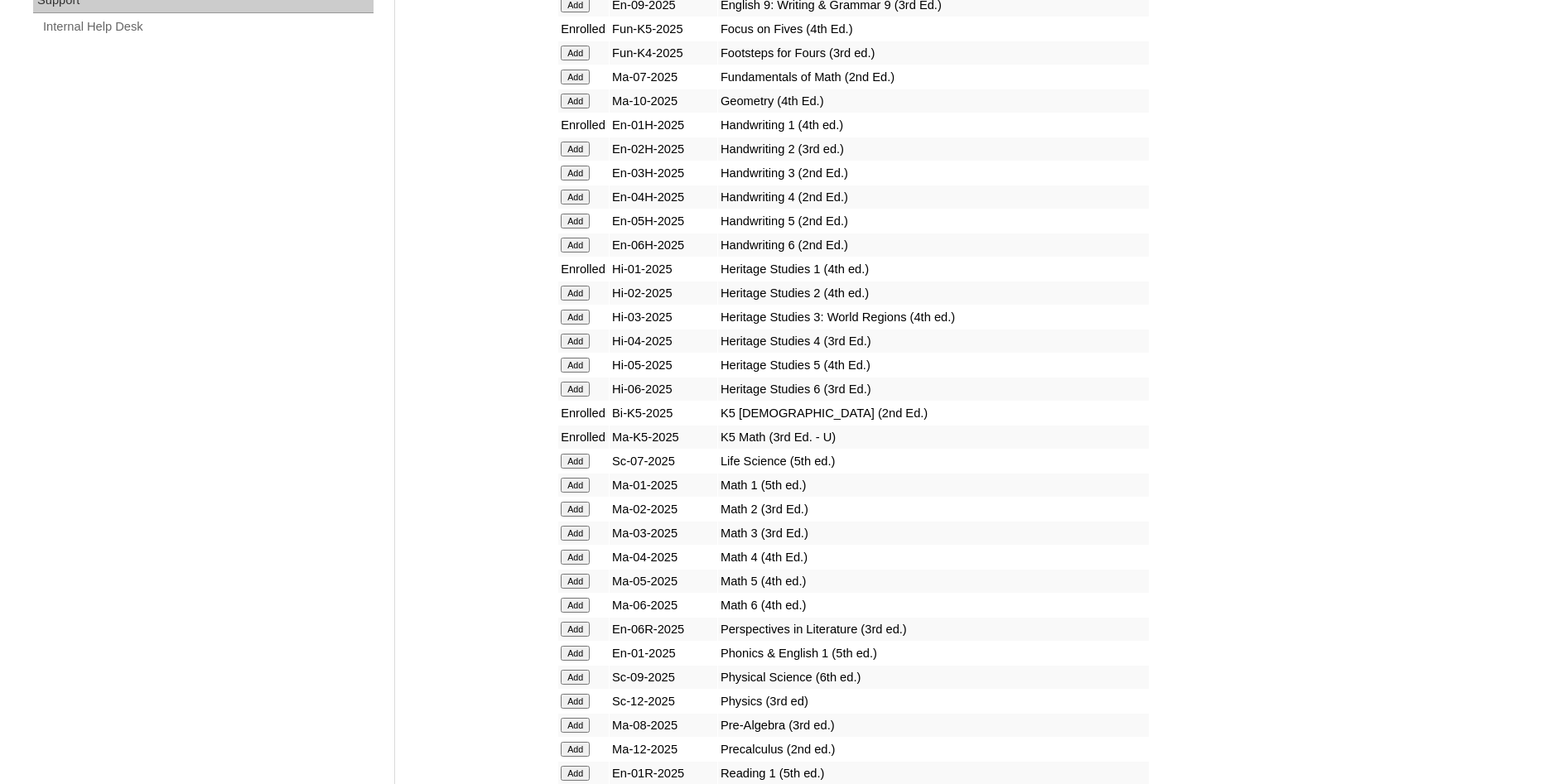
click at [566, 493] on input "Add" at bounding box center [575, 485] width 29 height 15
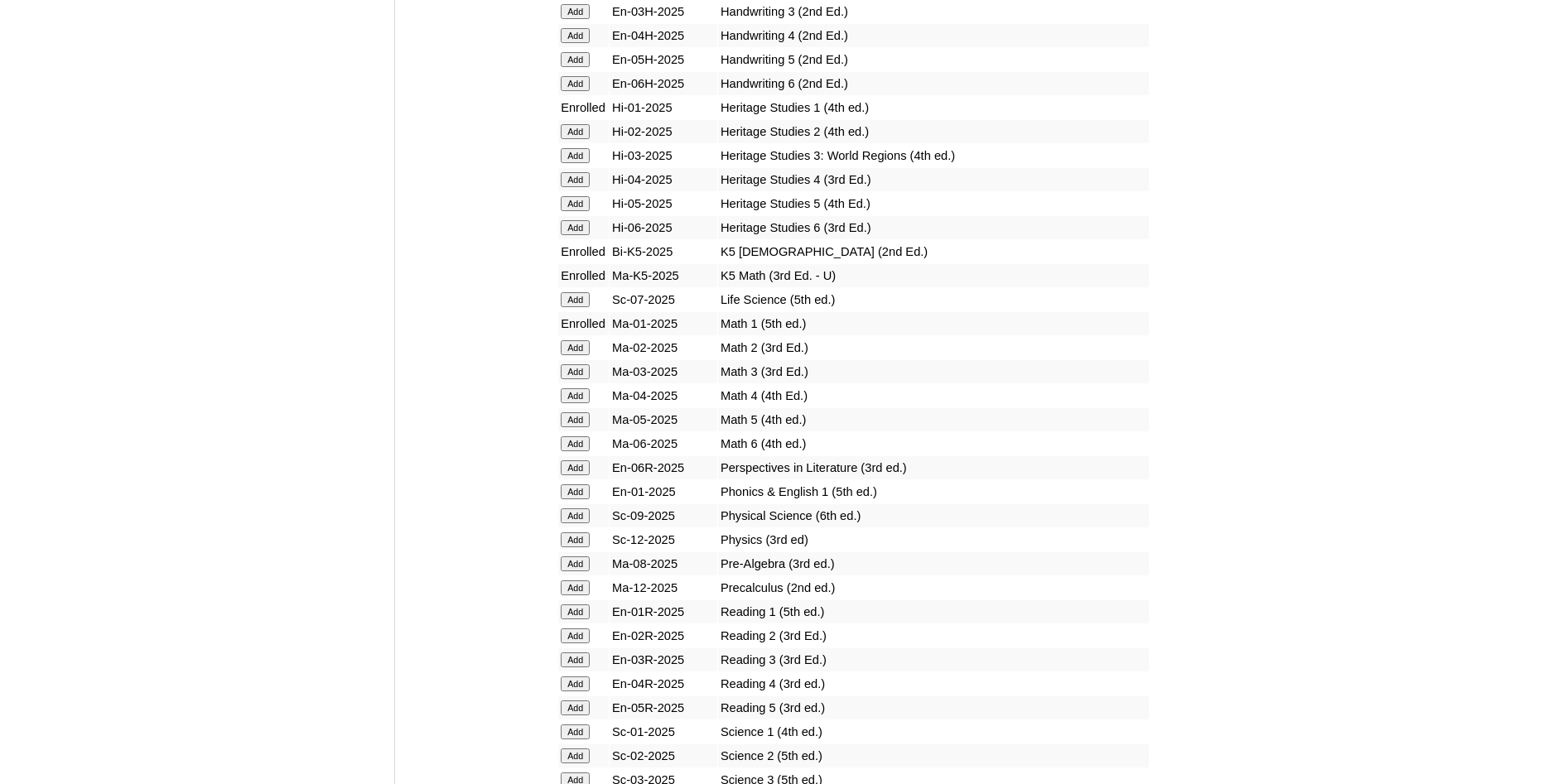
scroll to position [1520, 0]
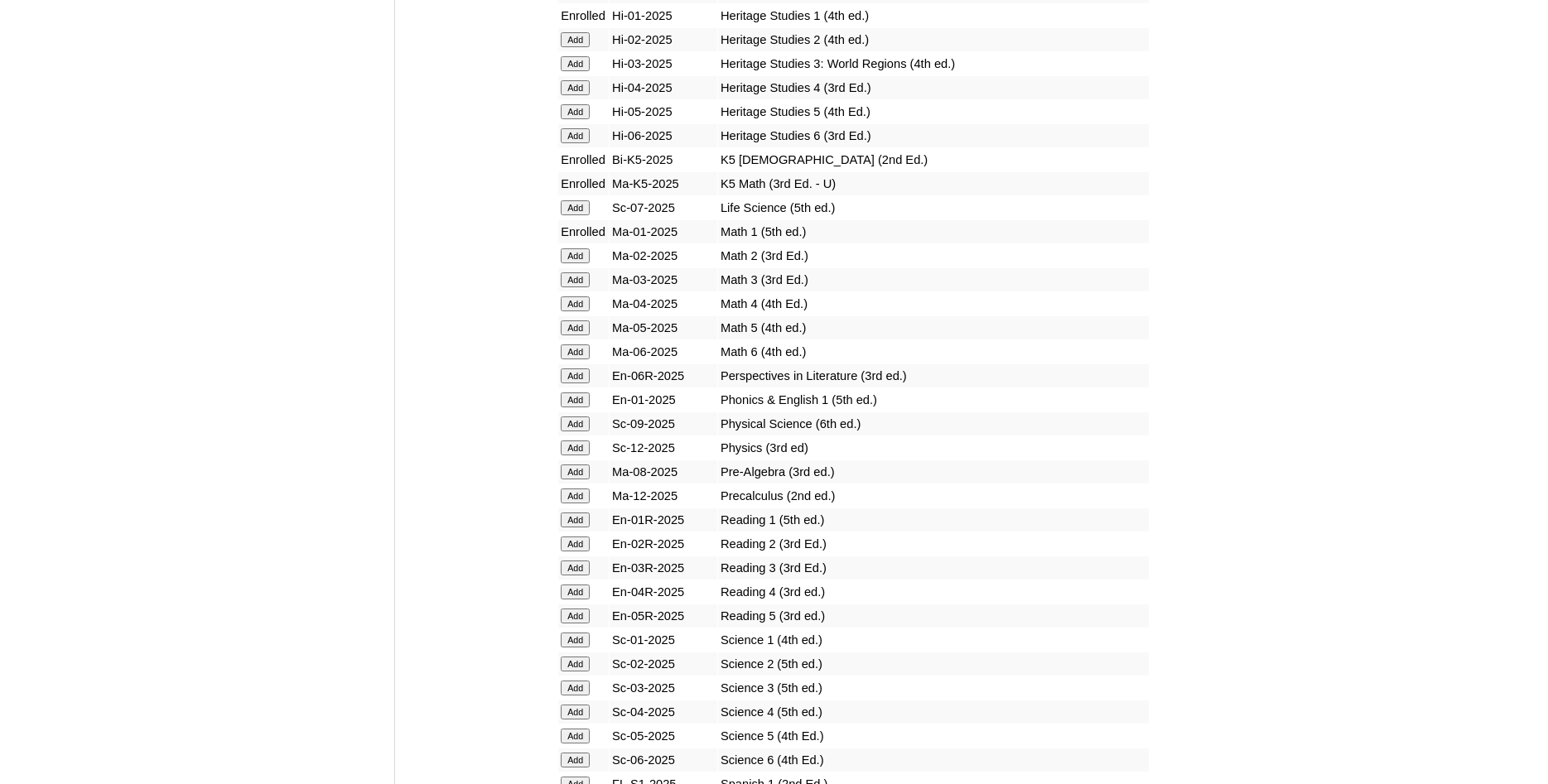
click at [577, 408] on input "Add" at bounding box center [575, 400] width 29 height 15
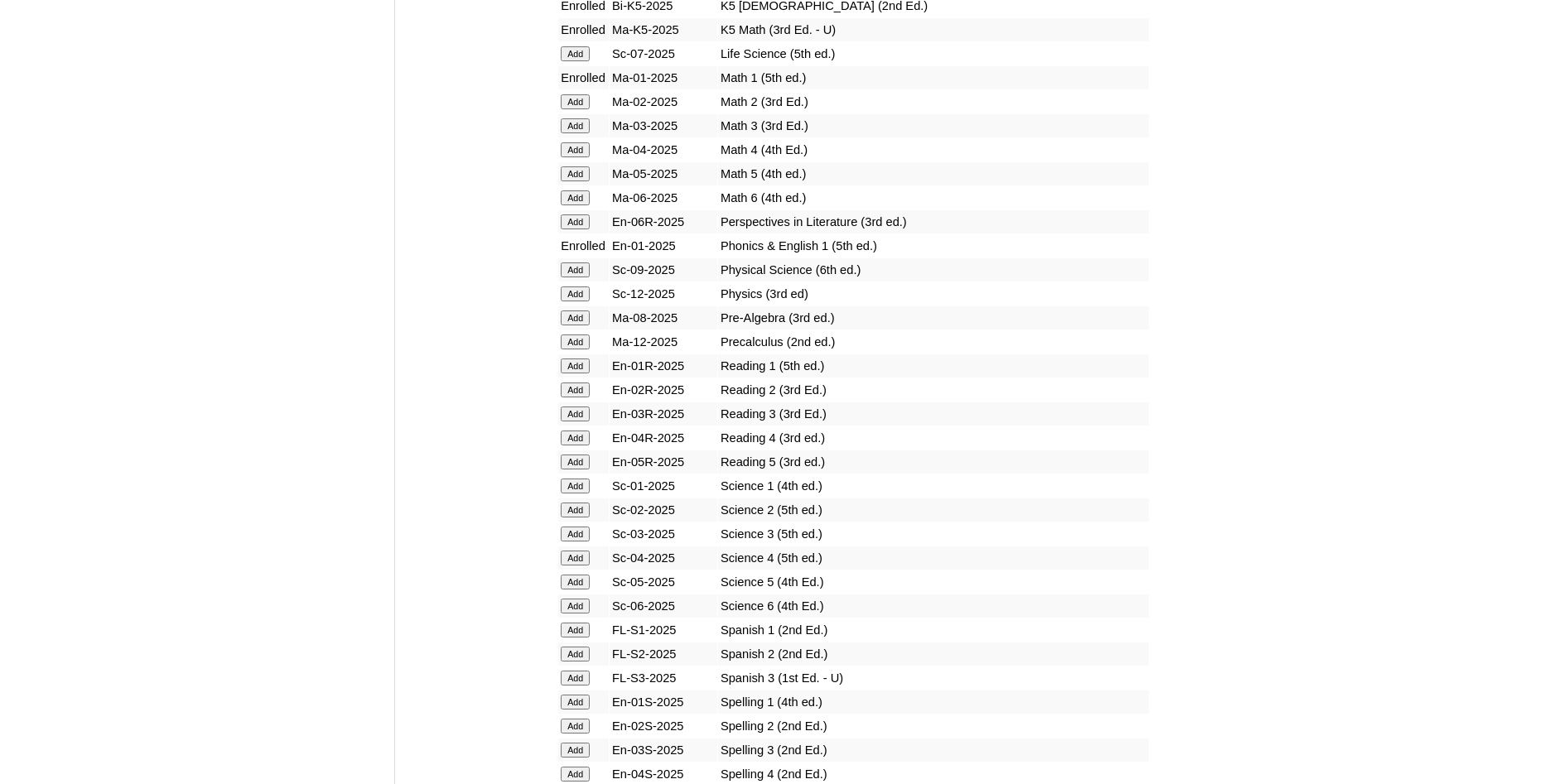
scroll to position [1689, 0]
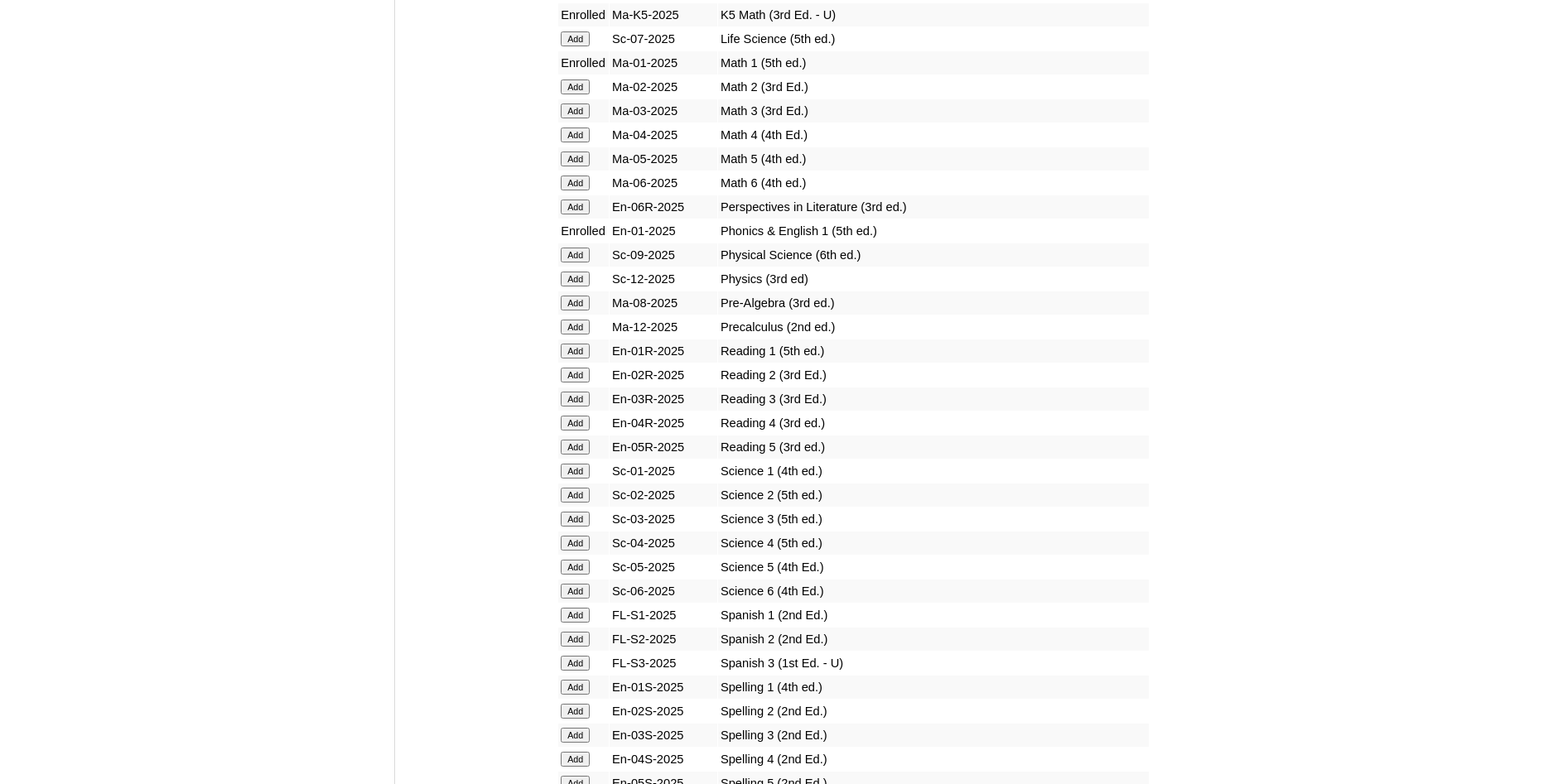
click at [579, 358] on input "Add" at bounding box center [575, 351] width 29 height 15
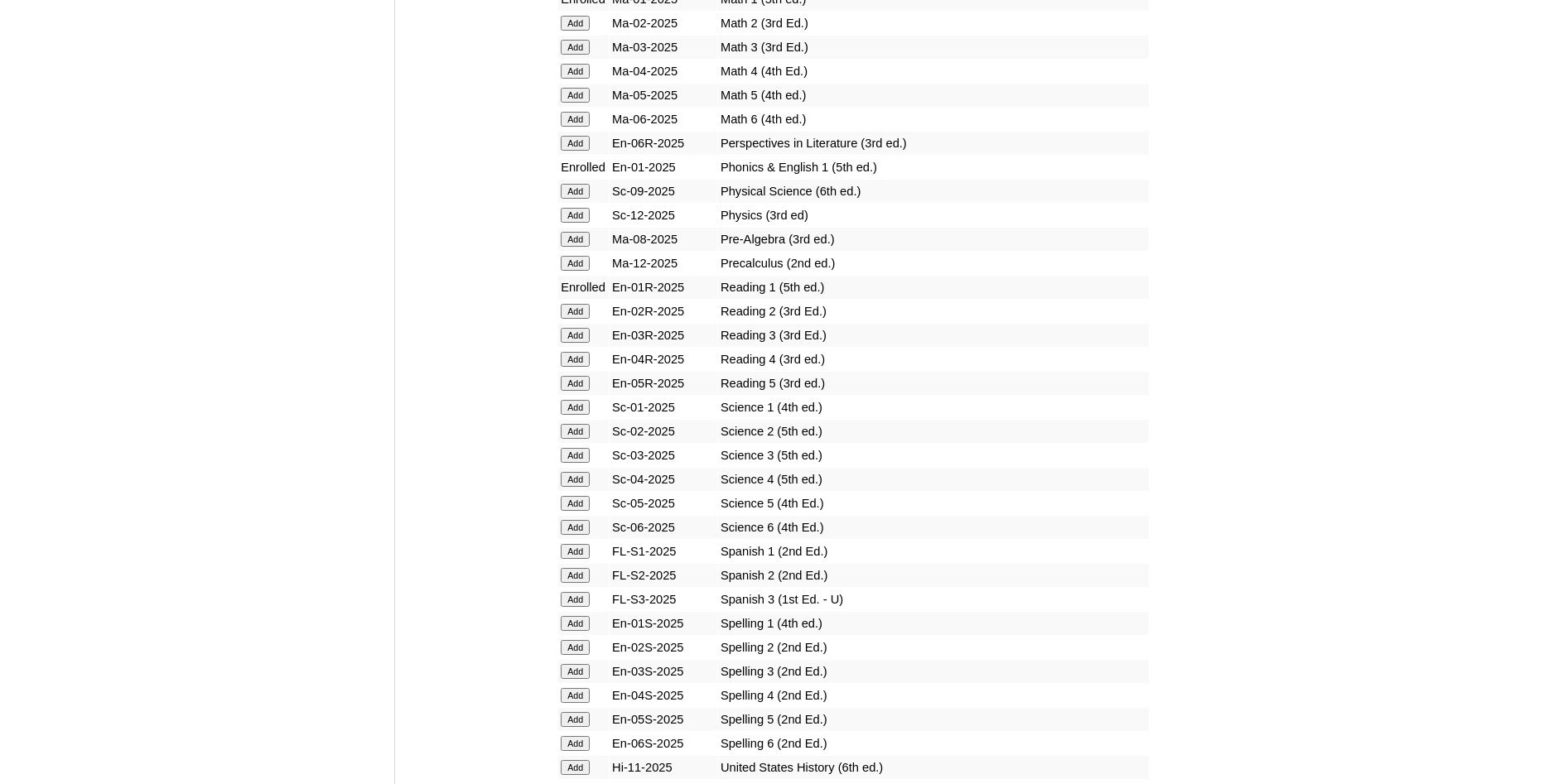
scroll to position [1774, 0]
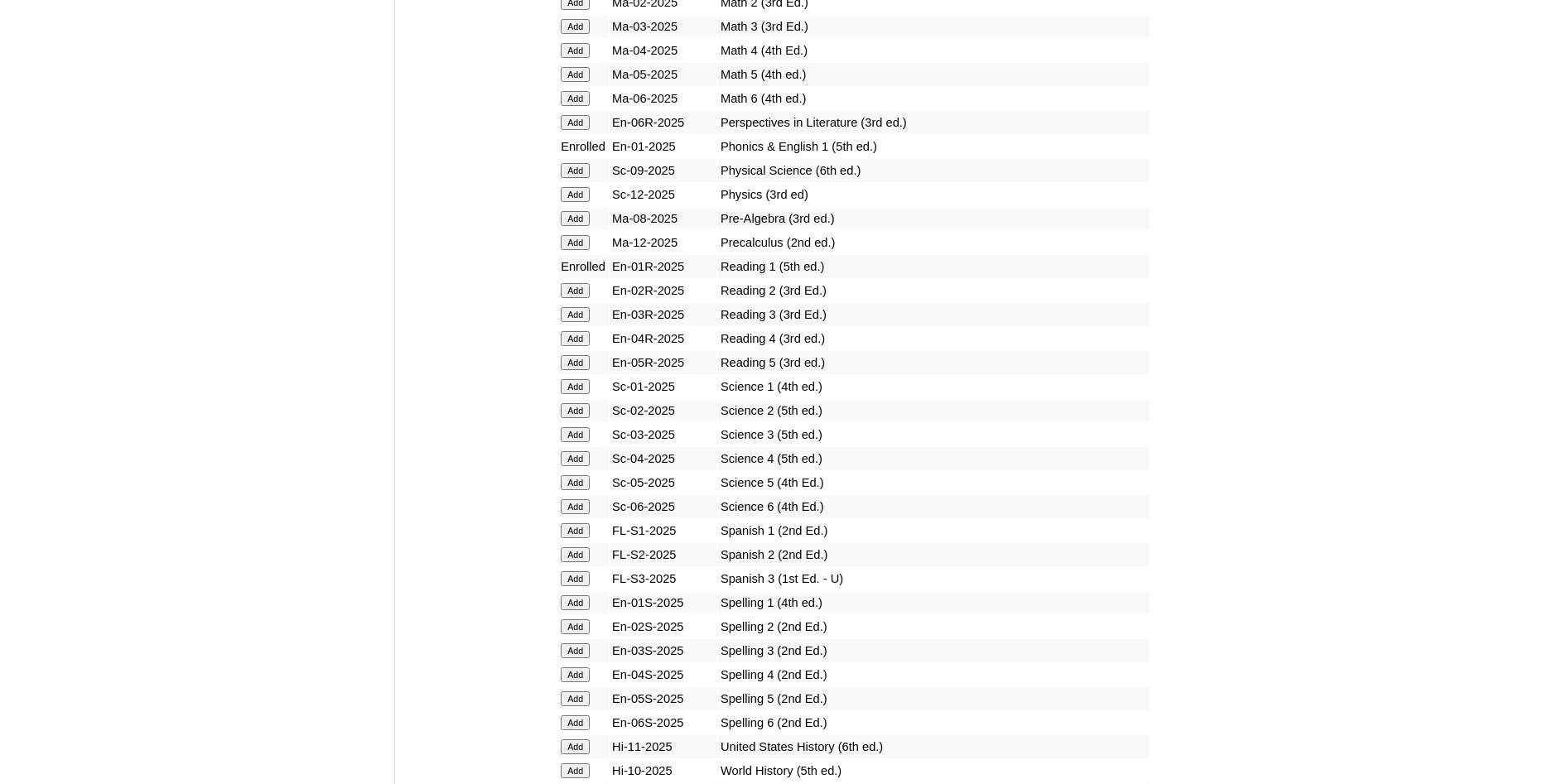
click at [572, 394] on input "Add" at bounding box center [575, 387] width 29 height 15
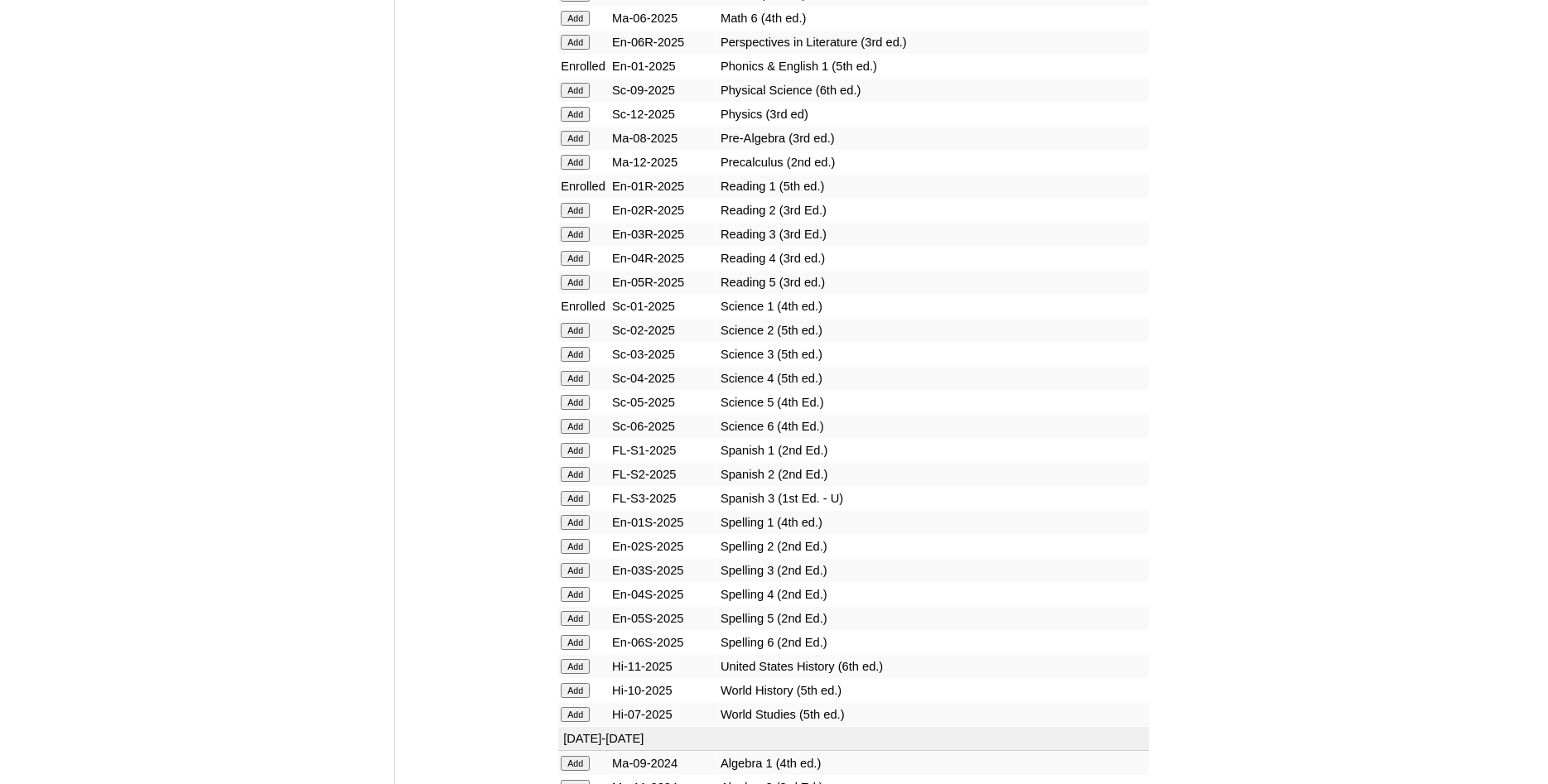
scroll to position [1858, 0]
click at [568, 526] on input "Add" at bounding box center [575, 519] width 29 height 15
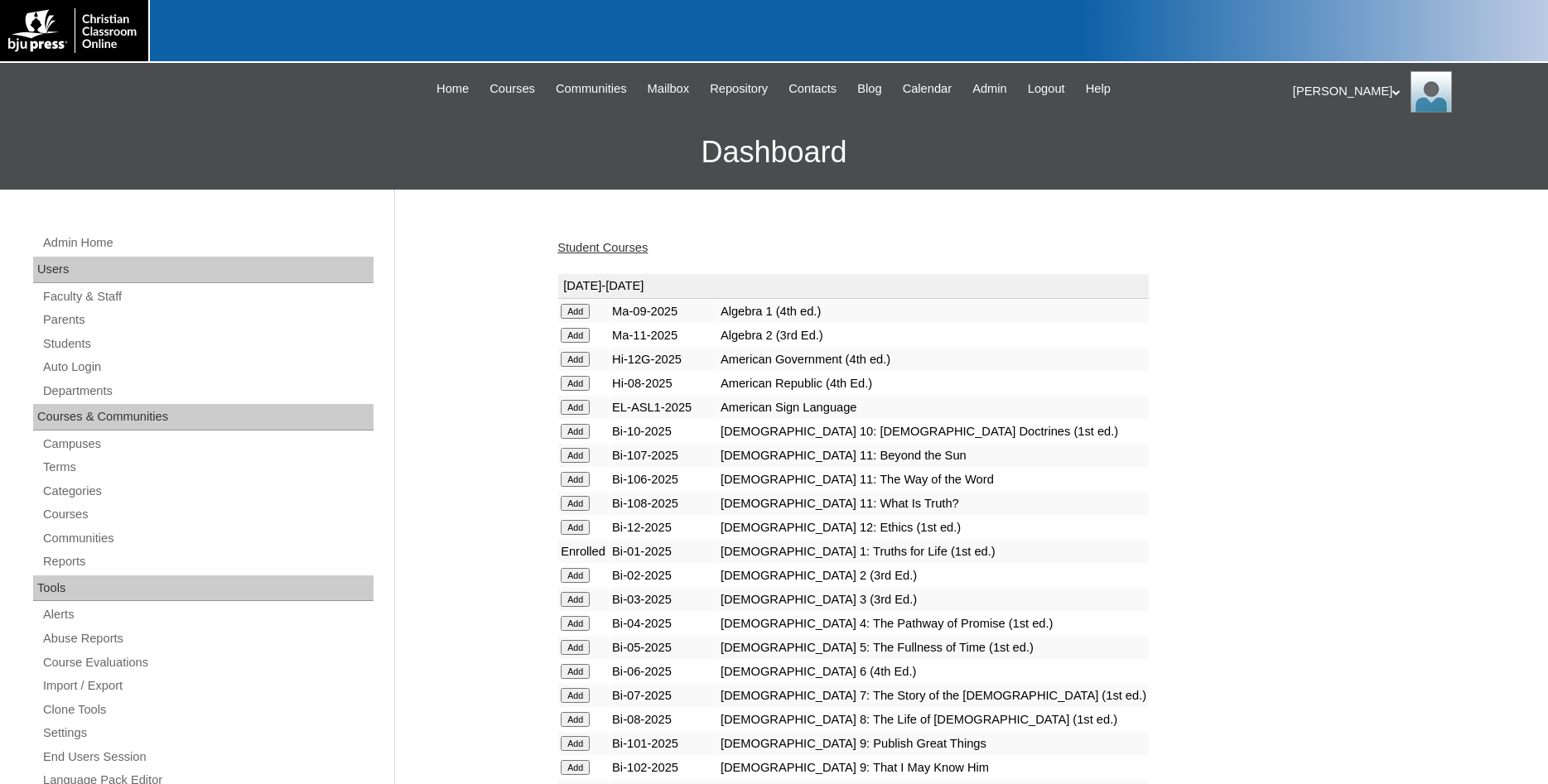
click at [599, 252] on link "Student Courses" at bounding box center [602, 247] width 90 height 13
